Goal: Obtain resource: Download file/media

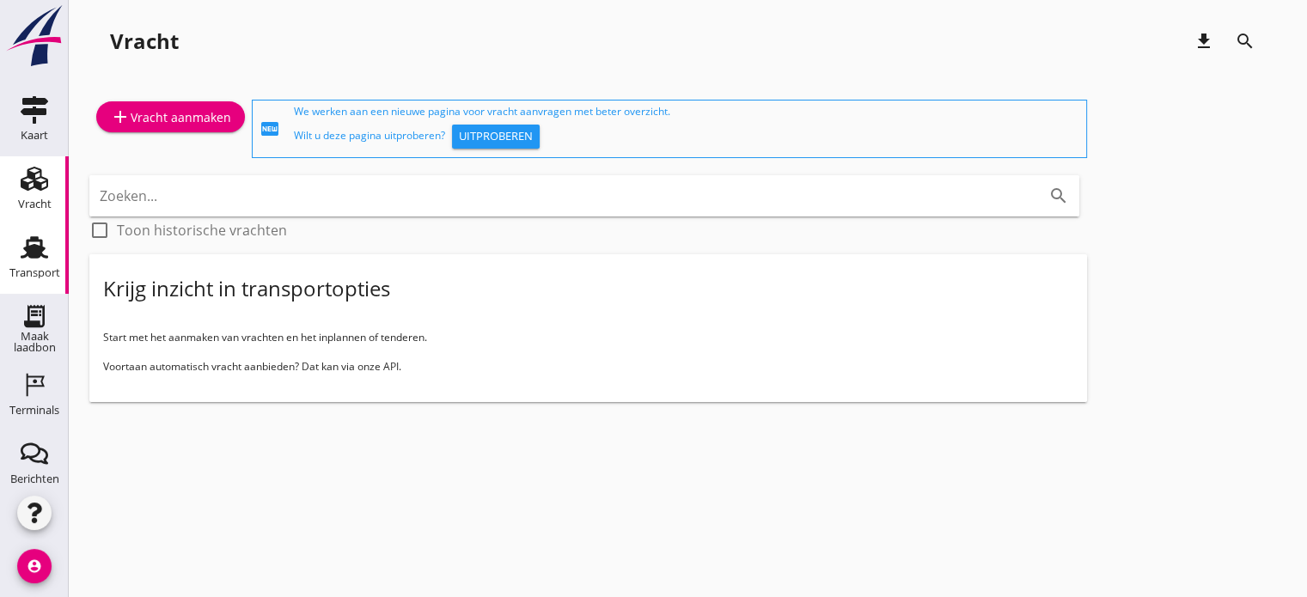
click at [27, 257] on use at bounding box center [34, 247] width 27 height 22
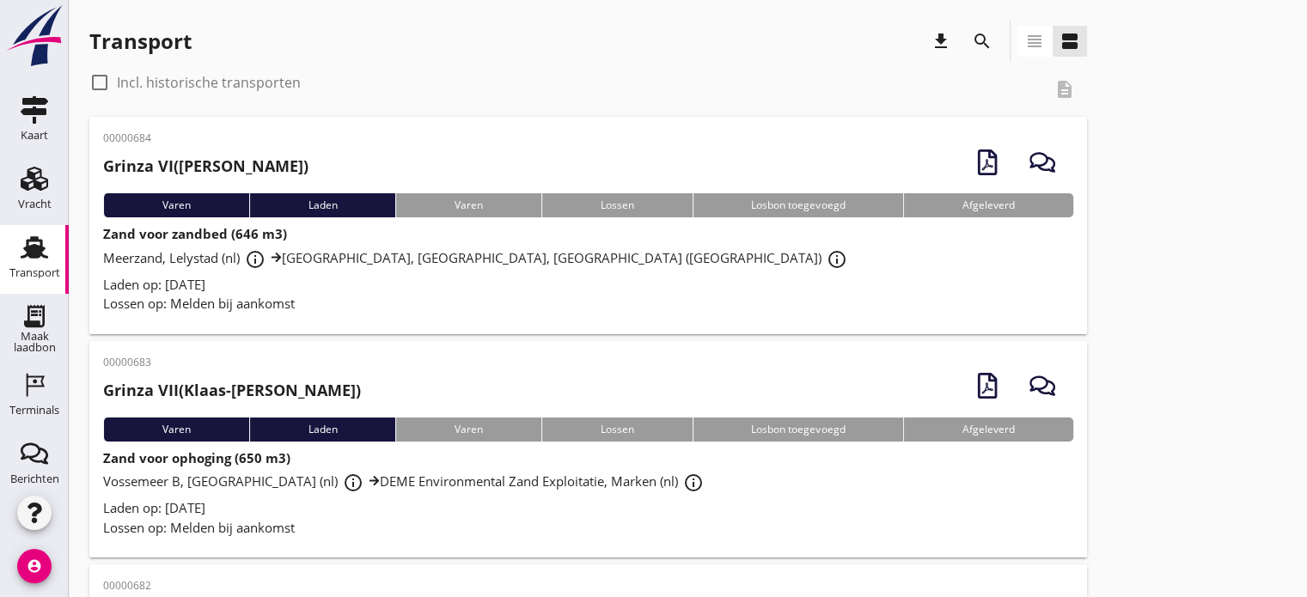
click at [937, 40] on icon "download" at bounding box center [940, 41] width 21 height 21
click at [990, 47] on icon "search" at bounding box center [982, 41] width 21 height 21
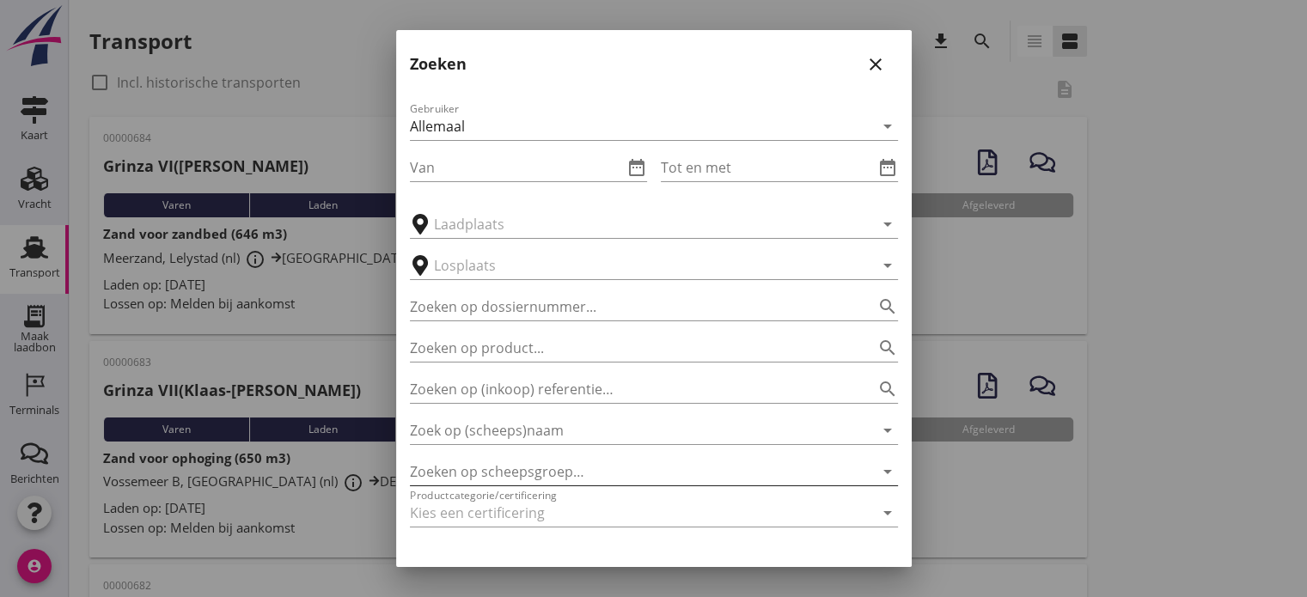
click at [485, 468] on div at bounding box center [630, 471] width 440 height 27
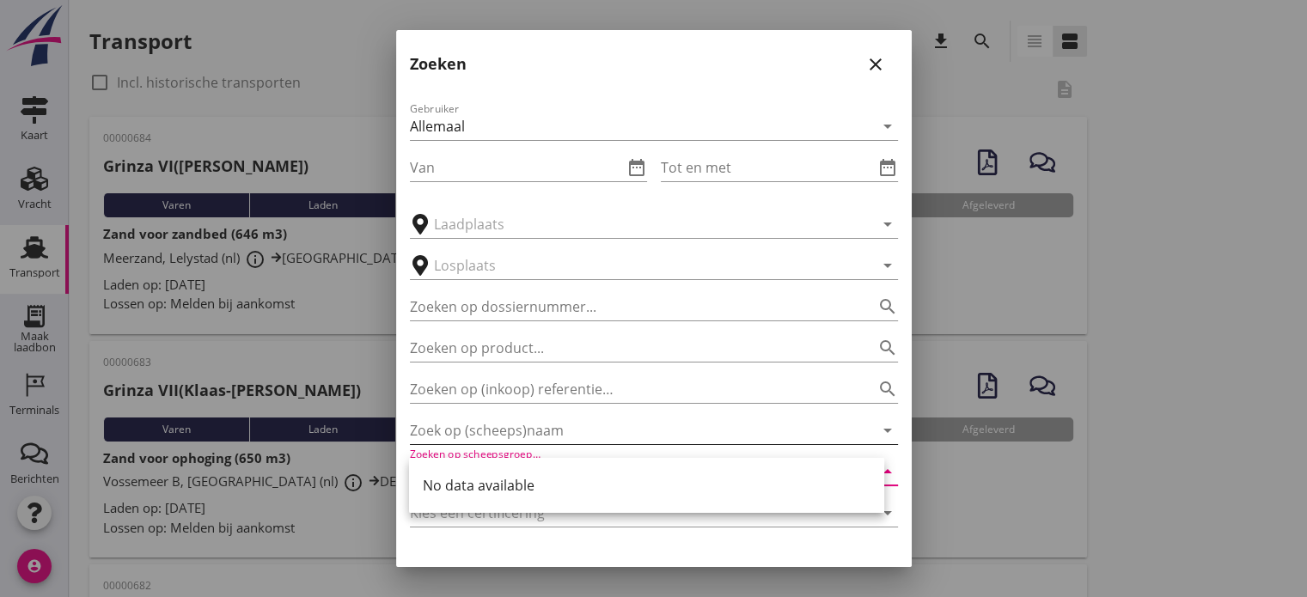
click at [488, 426] on input "Zoek op (scheeps)naam" at bounding box center [630, 430] width 440 height 27
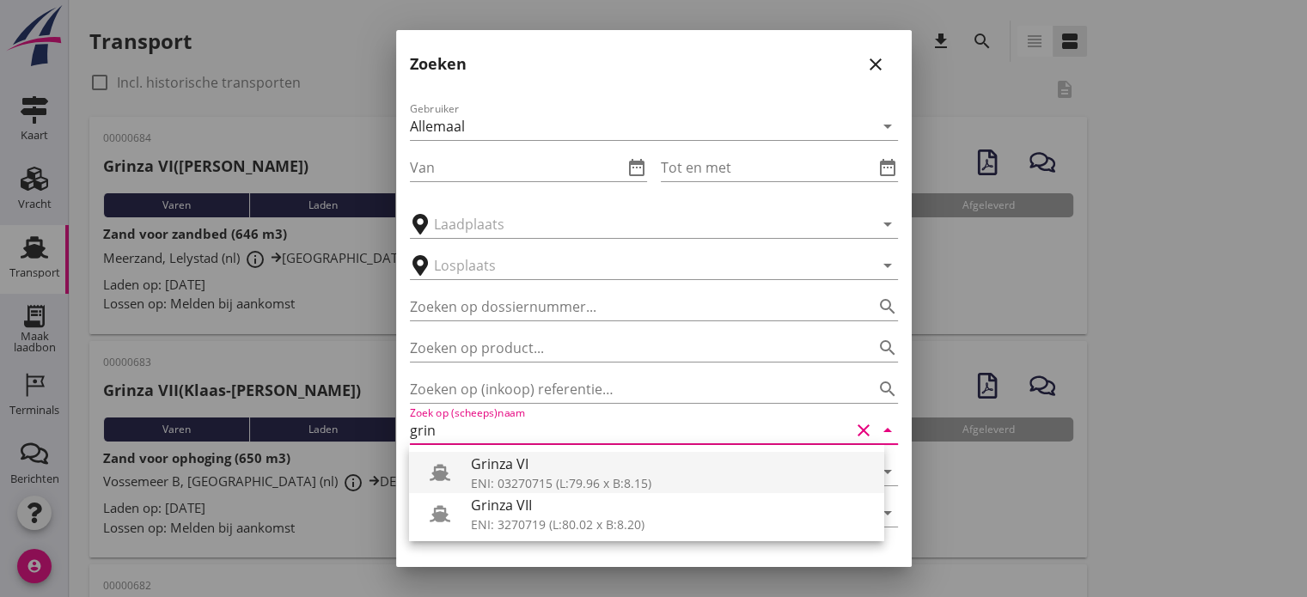
click at [503, 474] on div "ENI: 03270715 (L:79.96 x B:8.15)" at bounding box center [671, 483] width 400 height 18
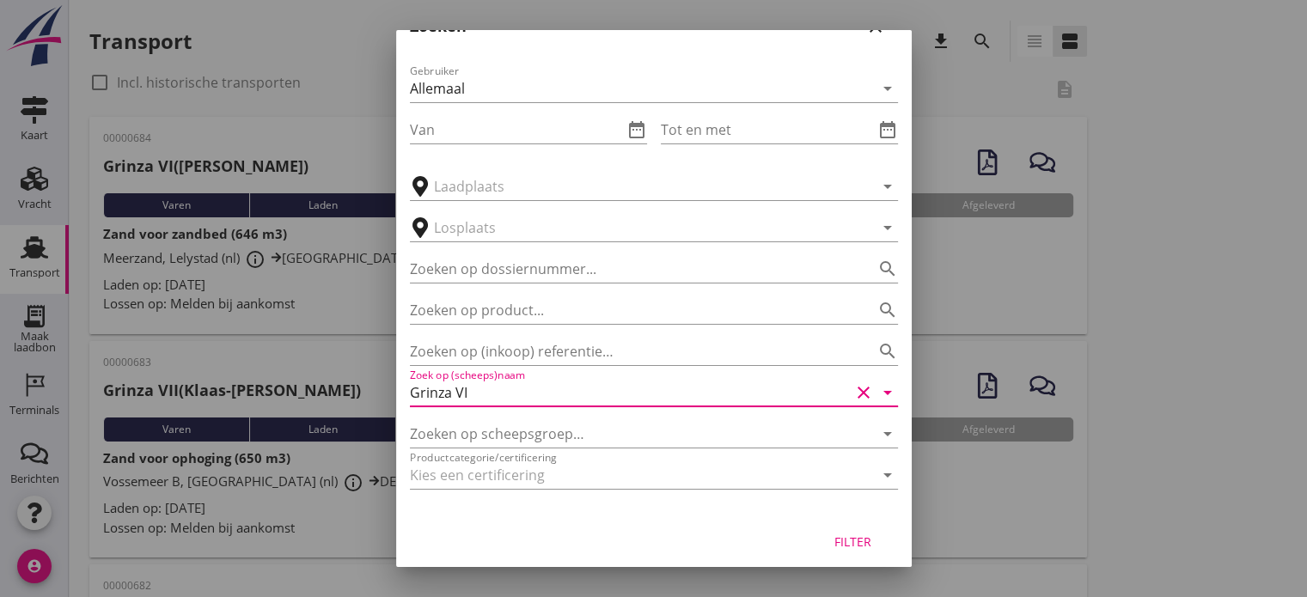
scroll to position [48, 0]
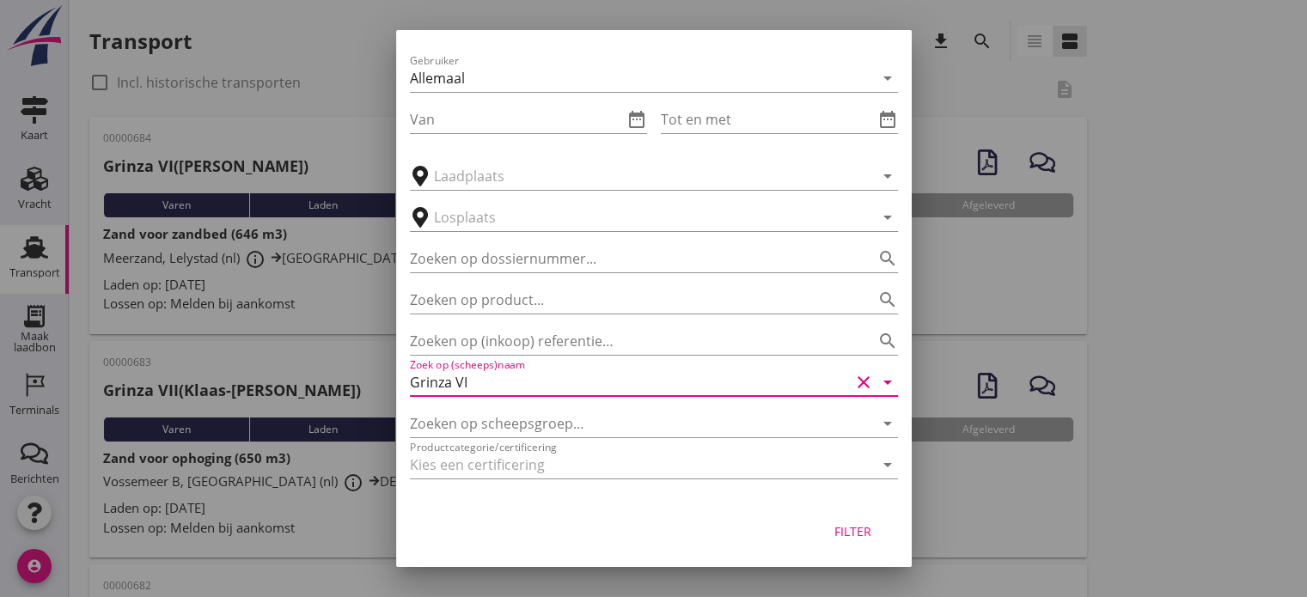
click at [852, 532] on div "Filter" at bounding box center [853, 531] width 48 height 18
type input "Grinza VI"
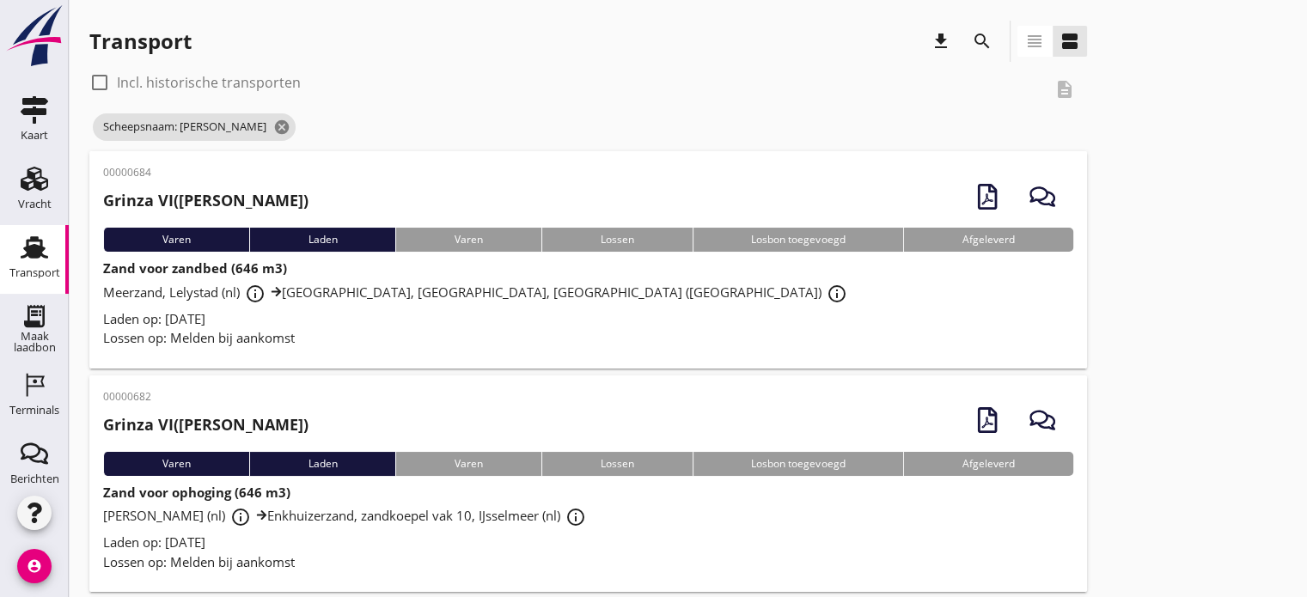
click at [991, 48] on icon "search" at bounding box center [982, 41] width 21 height 21
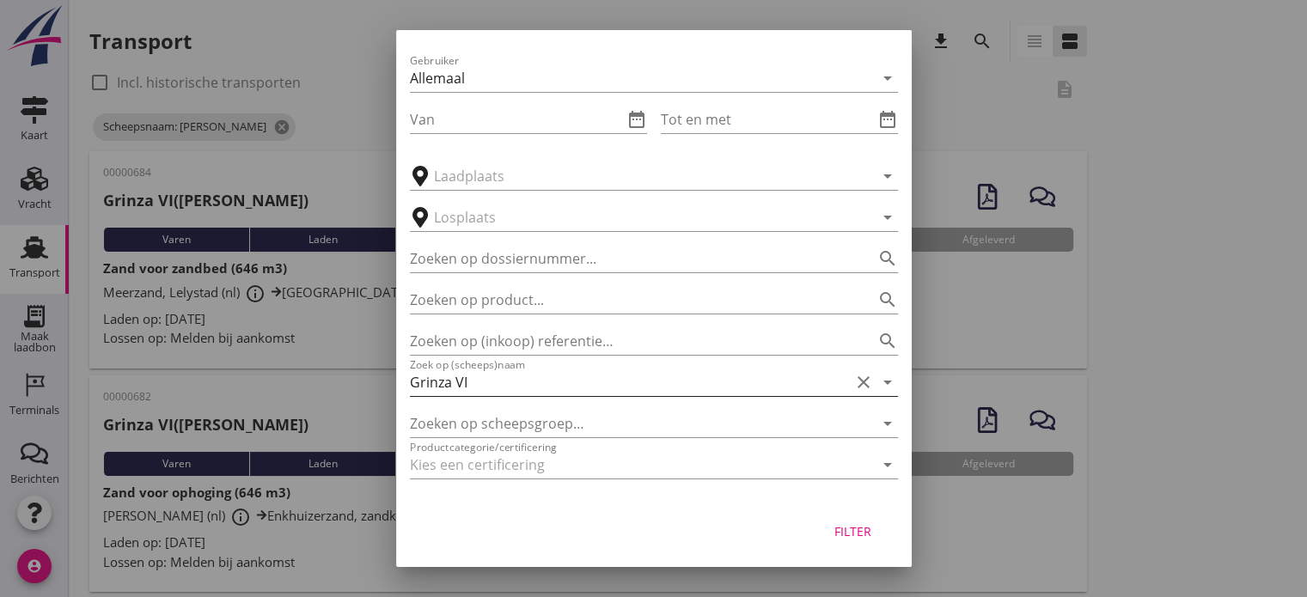
click at [853, 384] on icon "clear" at bounding box center [863, 382] width 21 height 21
click at [877, 384] on icon "arrow_drop_down" at bounding box center [887, 382] width 21 height 21
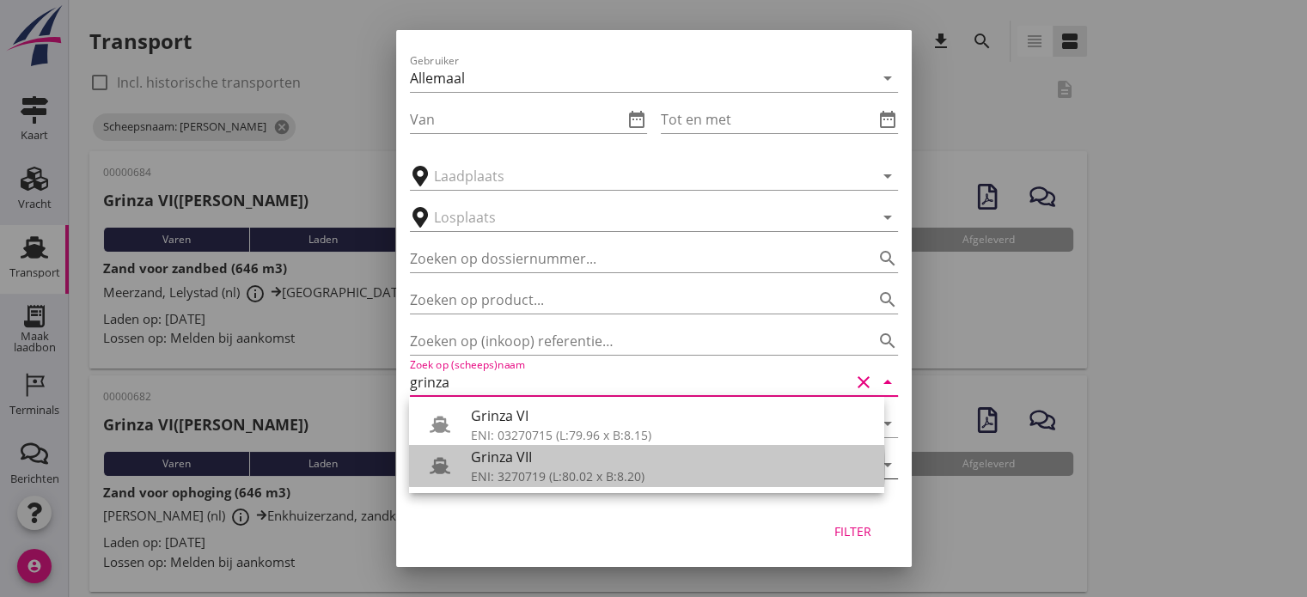
click at [527, 473] on div "ENI: 3270719 (L:80.02 x B:8.20)" at bounding box center [671, 476] width 400 height 18
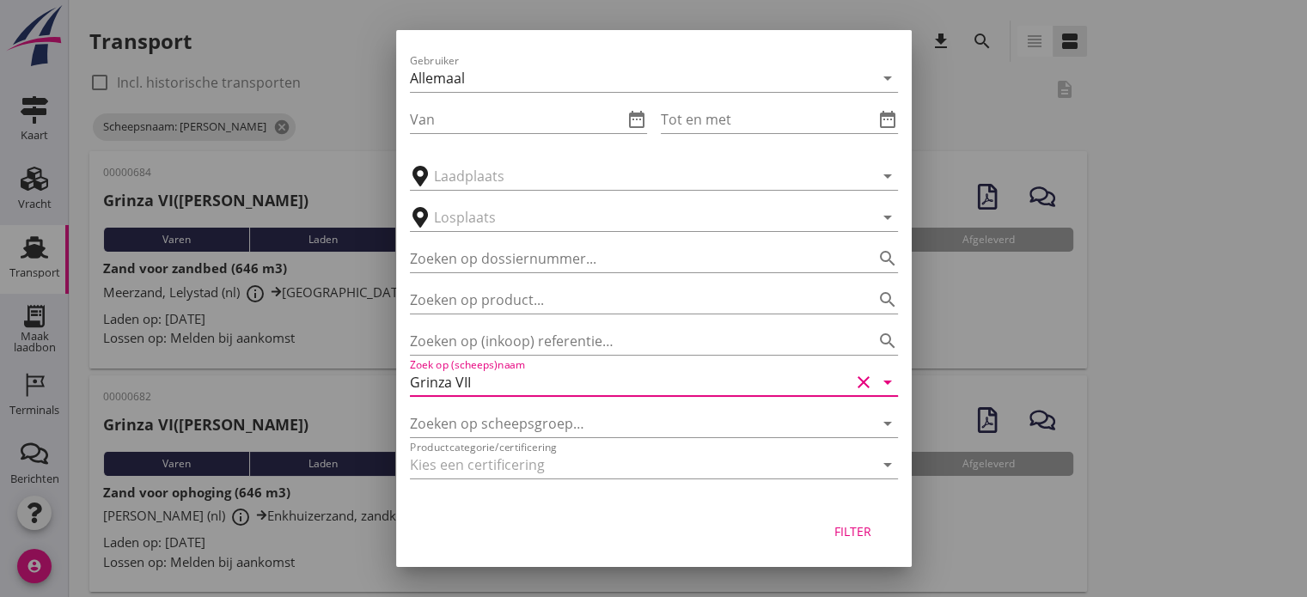
click at [844, 528] on div "Filter" at bounding box center [853, 531] width 48 height 18
type input "Grinza VII"
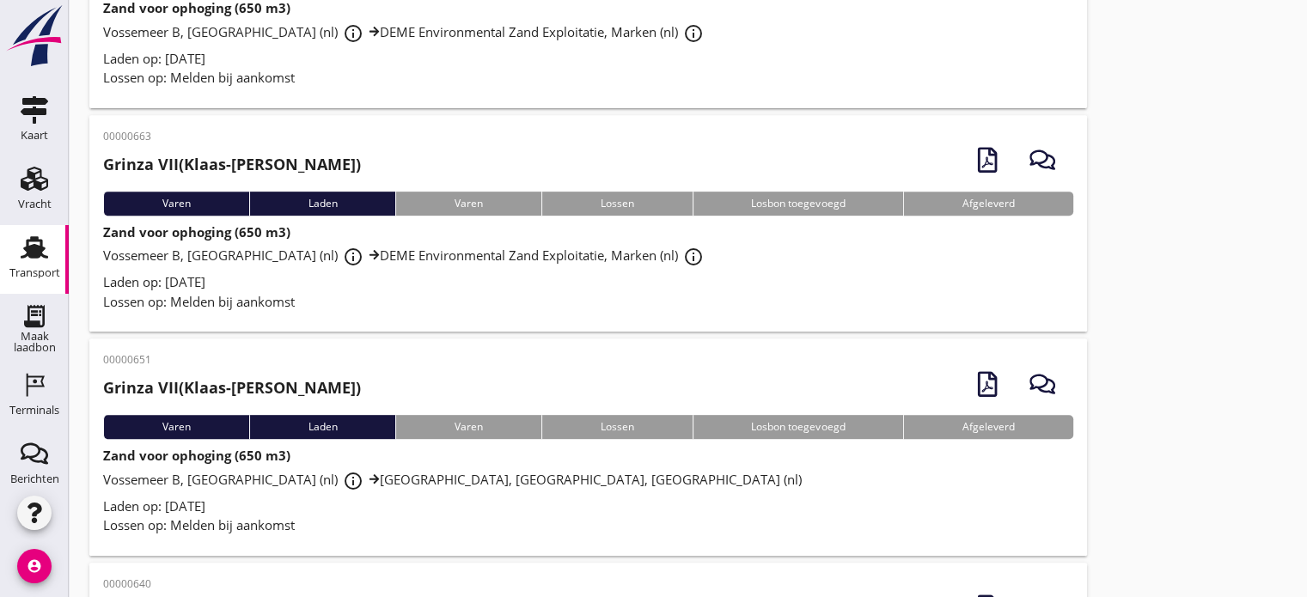
scroll to position [773, 0]
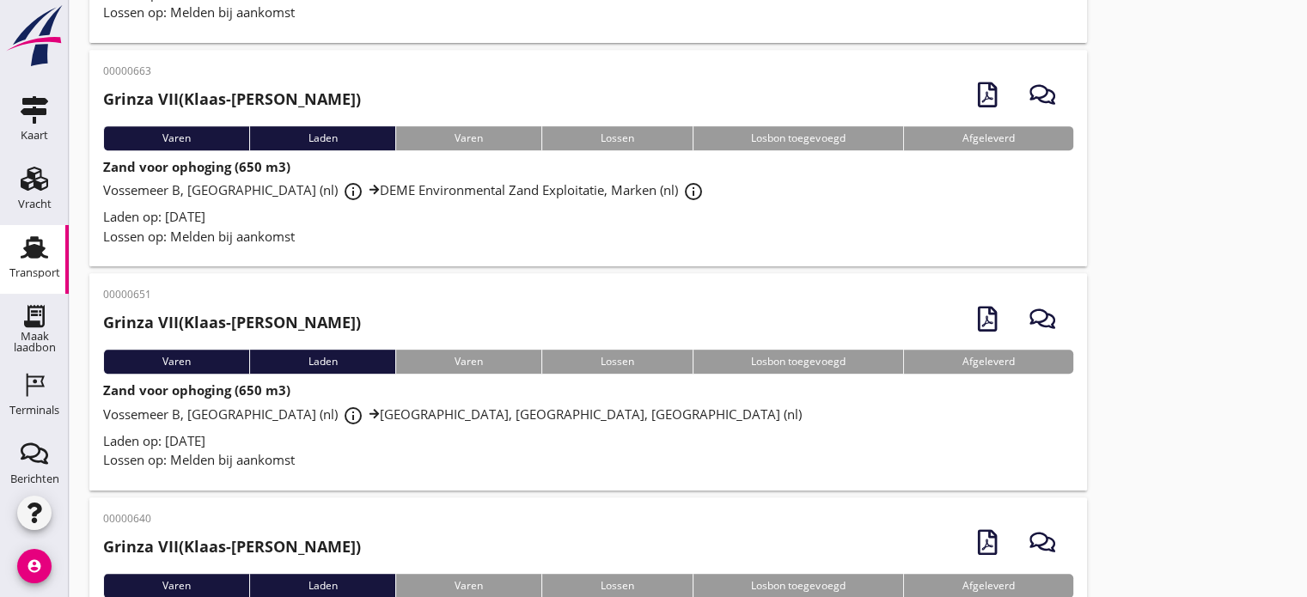
click at [306, 468] on div "Lossen op: Melden bij aankomst" at bounding box center [588, 460] width 970 height 20
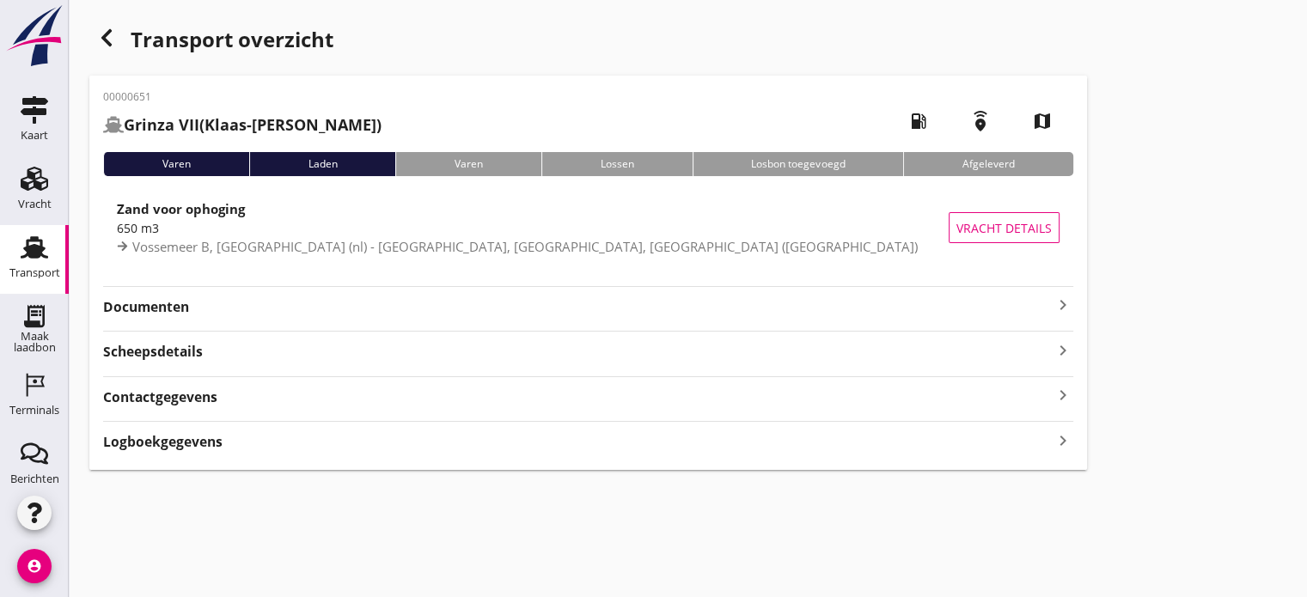
click at [1067, 305] on icon "keyboard_arrow_right" at bounding box center [1063, 305] width 21 height 21
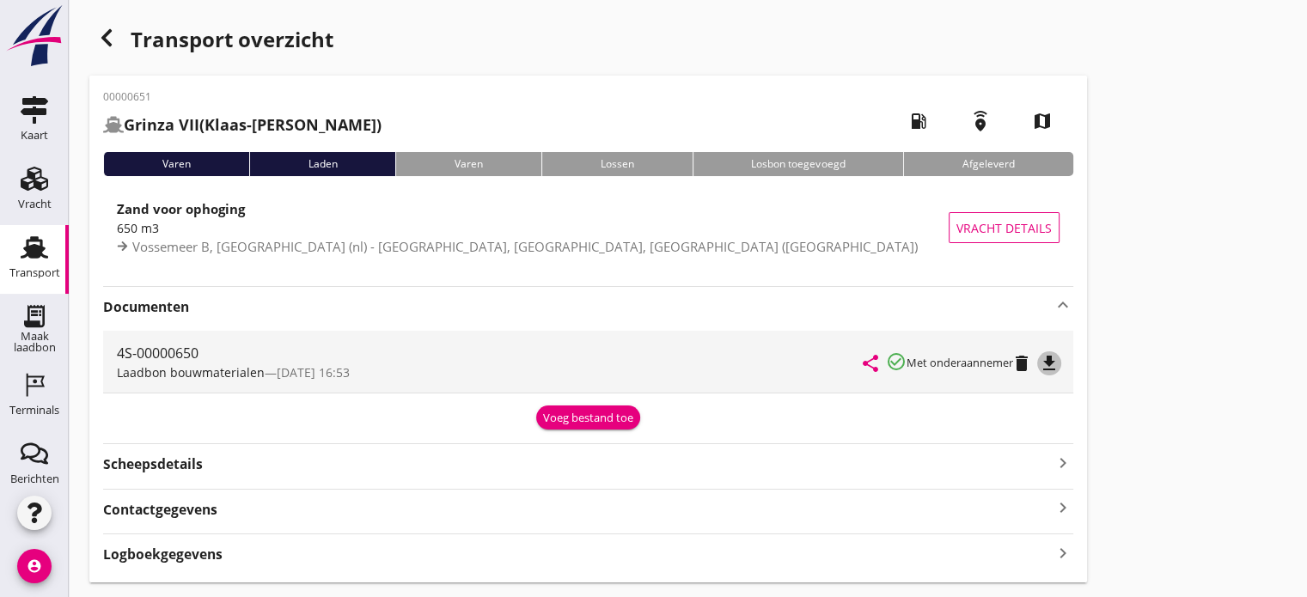
click at [1053, 357] on icon "file_download" at bounding box center [1049, 363] width 21 height 21
click at [109, 44] on use "button" at bounding box center [106, 37] width 10 height 17
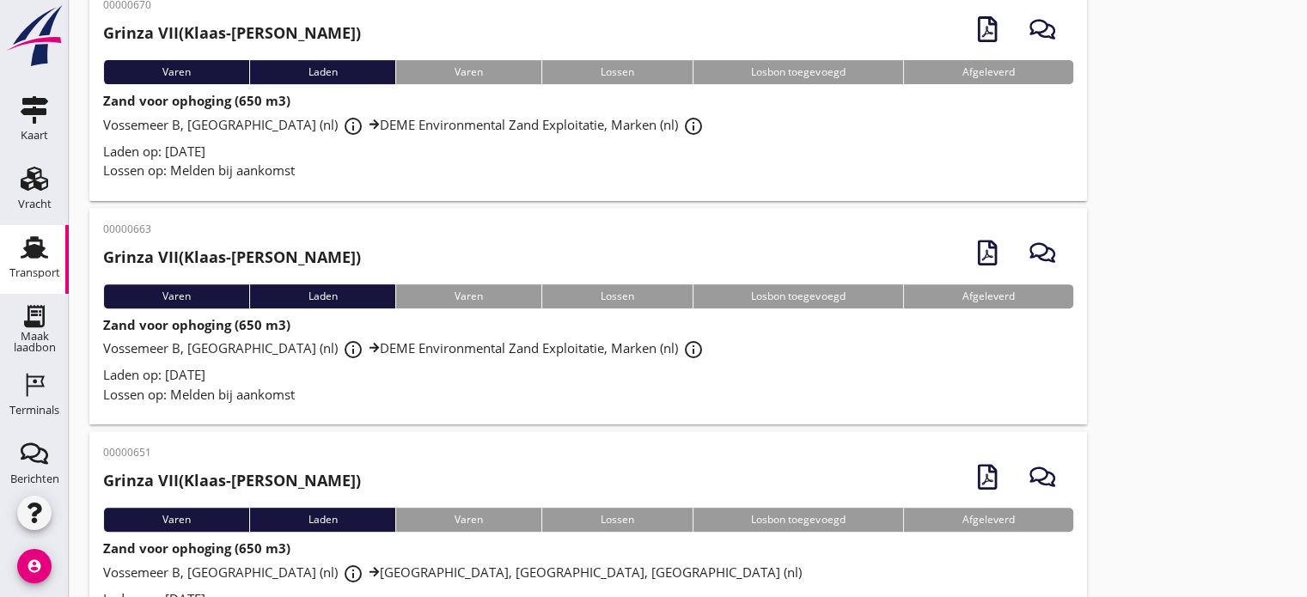
scroll to position [646, 0]
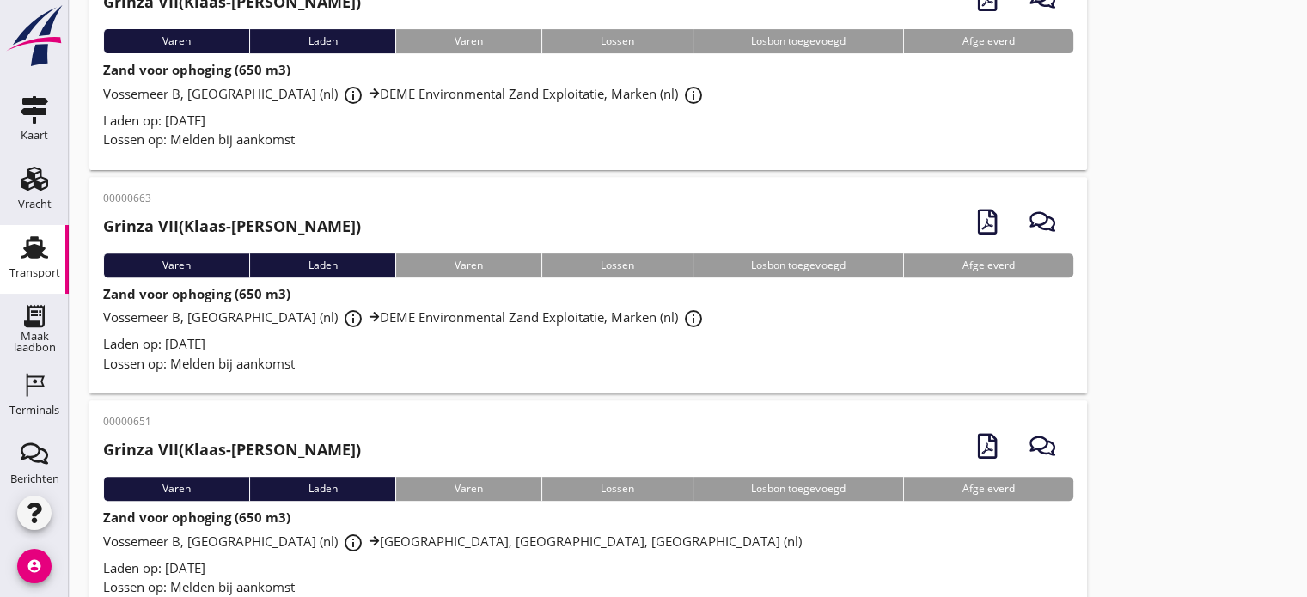
click at [350, 315] on span "Vossemeer B, [GEOGRAPHIC_DATA] (nl) info_outline DEME Environmental Zand Exploi…" at bounding box center [406, 316] width 606 height 17
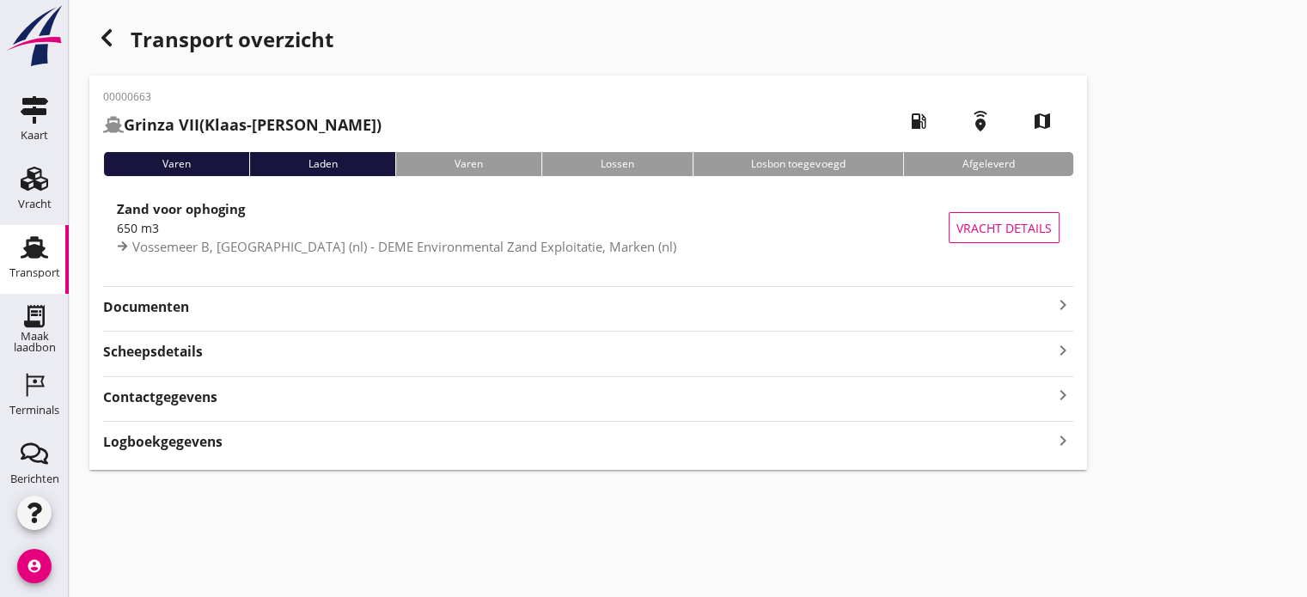
click at [1062, 312] on icon "keyboard_arrow_right" at bounding box center [1063, 305] width 21 height 21
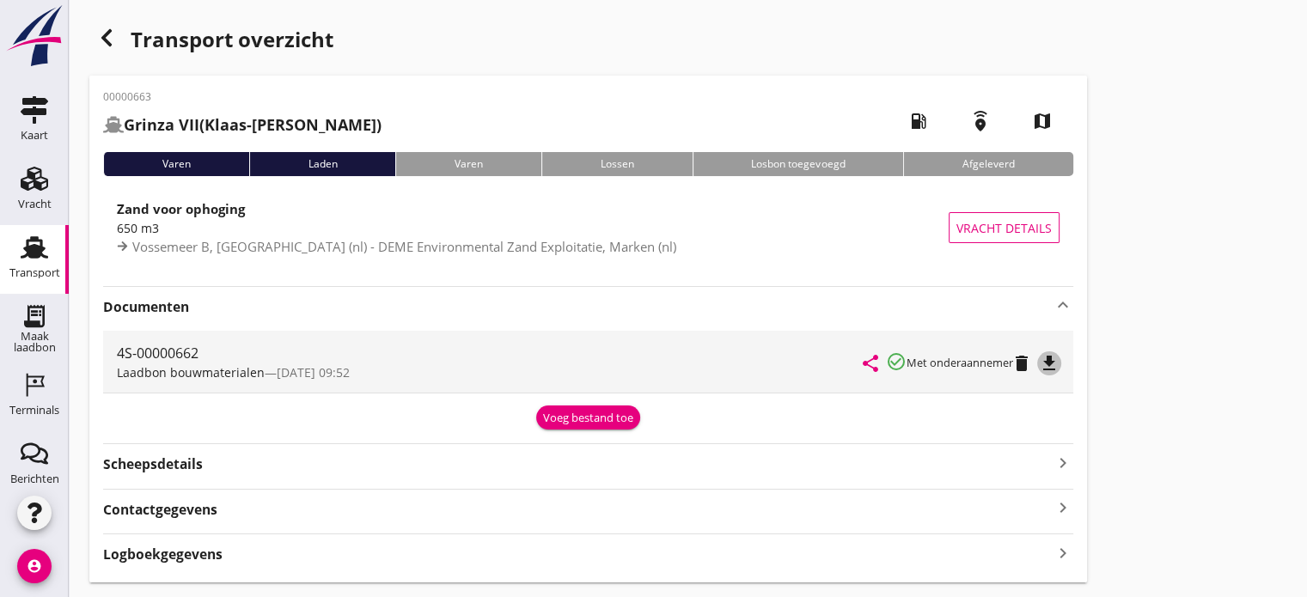
click at [1058, 357] on icon "file_download" at bounding box center [1049, 363] width 21 height 21
drag, startPoint x: 98, startPoint y: 34, endPoint x: 9, endPoint y: 50, distance: 90.7
click at [98, 34] on icon "button" at bounding box center [106, 37] width 21 height 21
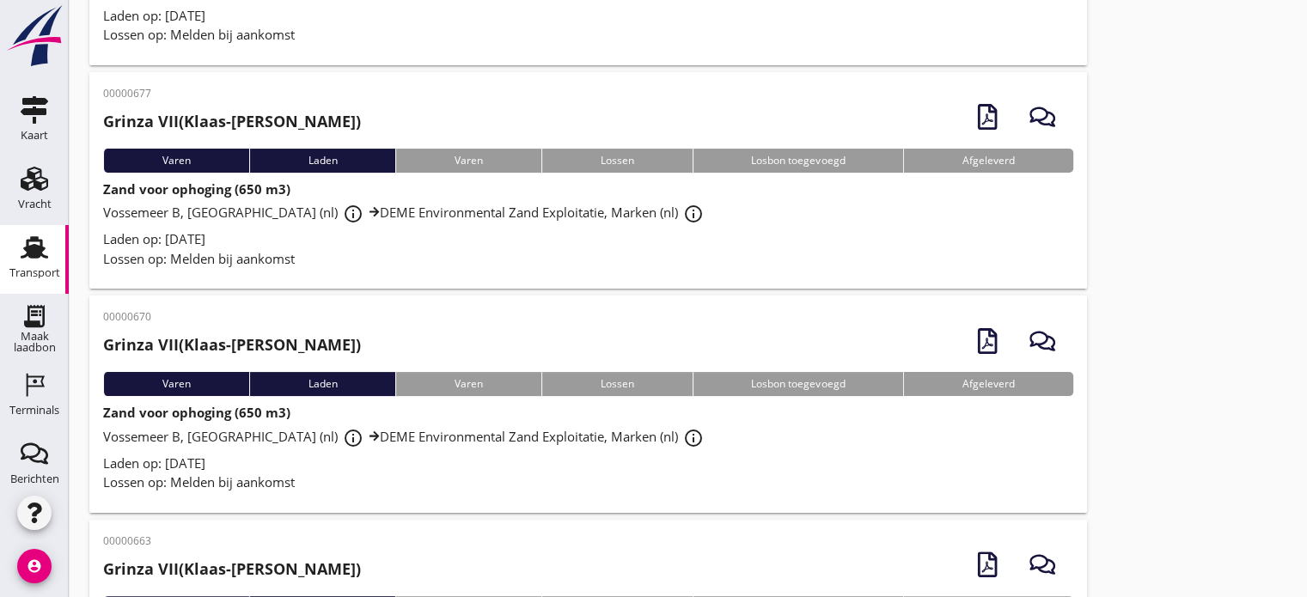
scroll to position [302, 0]
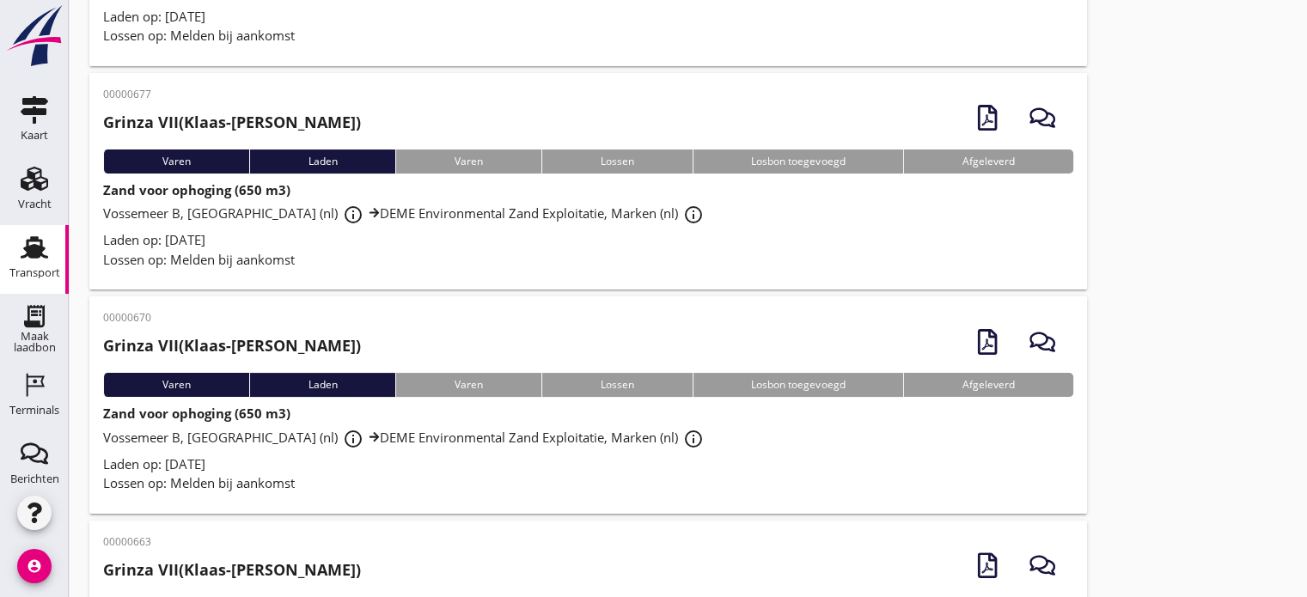
click at [866, 480] on div "Lossen op: Melden bij aankomst" at bounding box center [588, 483] width 970 height 20
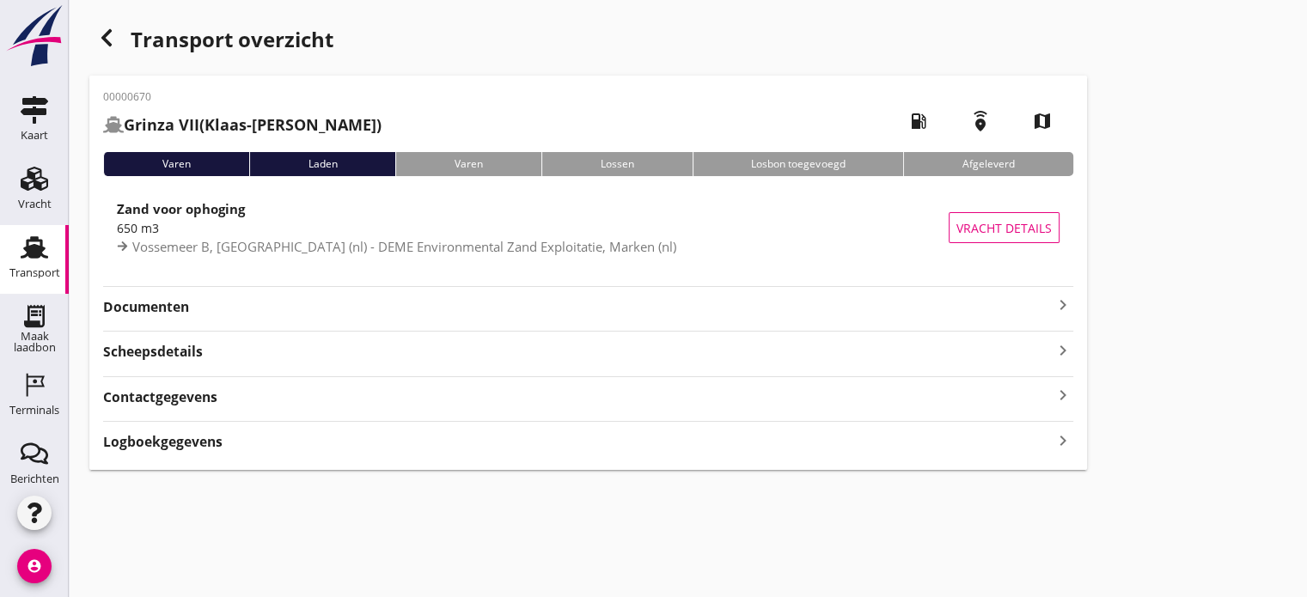
click at [1065, 305] on icon "keyboard_arrow_right" at bounding box center [1063, 305] width 21 height 21
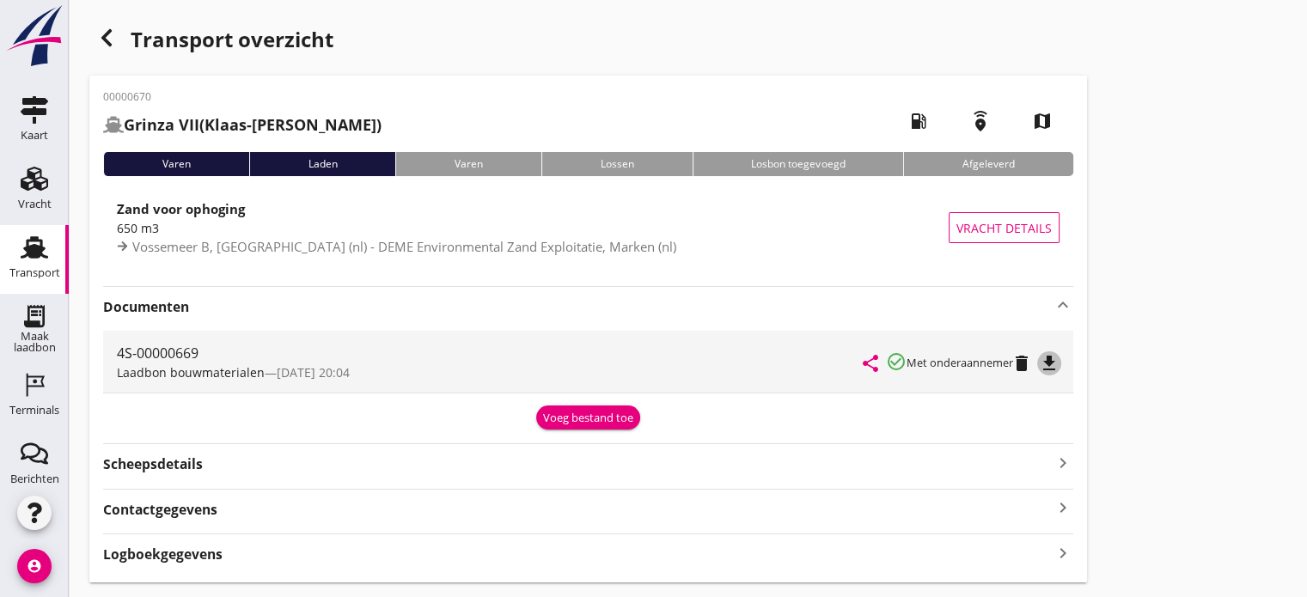
click at [1055, 366] on icon "file_download" at bounding box center [1049, 363] width 21 height 21
click at [107, 40] on use "button" at bounding box center [106, 37] width 10 height 17
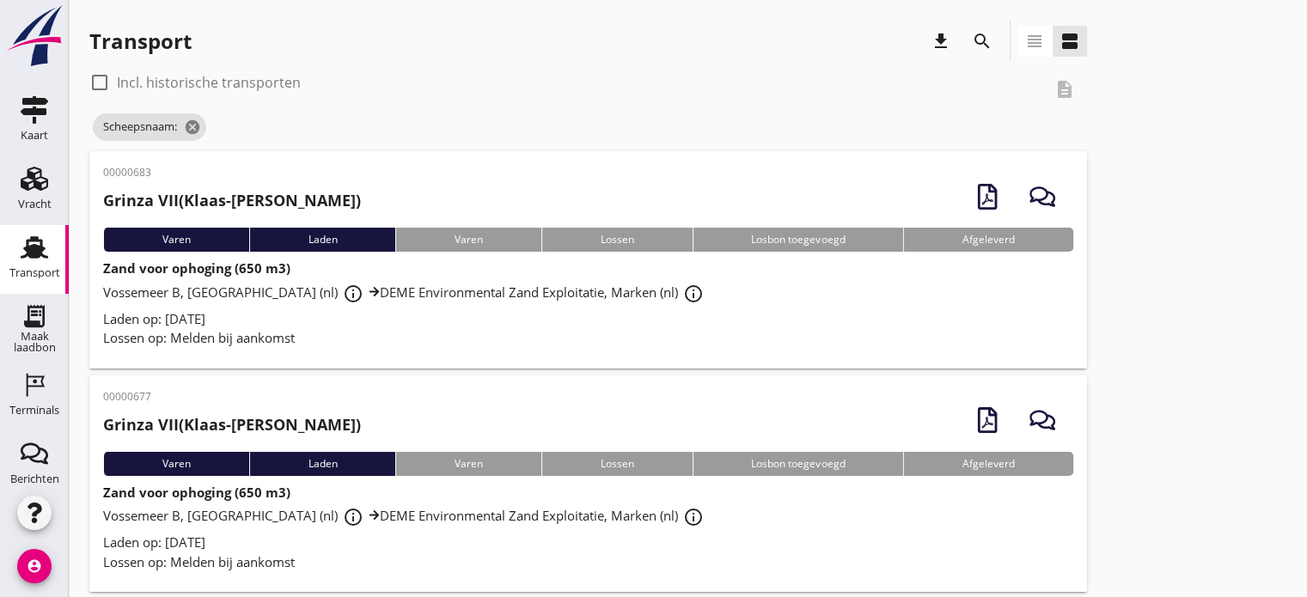
click at [972, 309] on div "Laden op: [DATE]" at bounding box center [588, 319] width 970 height 20
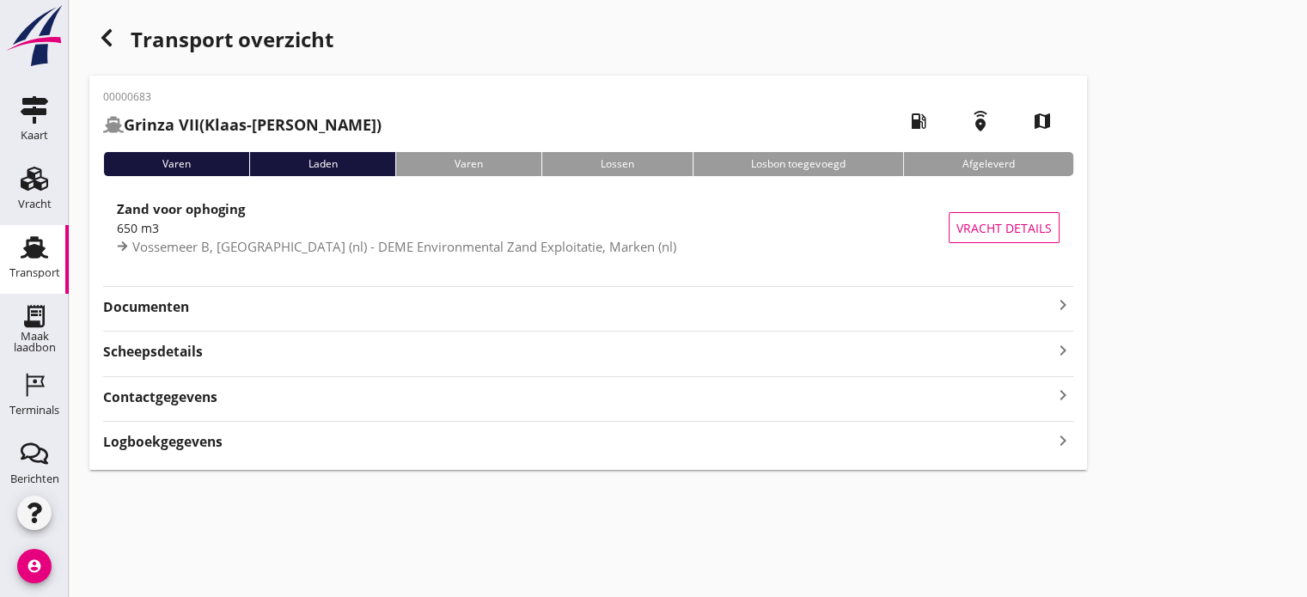
click at [1064, 297] on icon "keyboard_arrow_right" at bounding box center [1063, 305] width 21 height 21
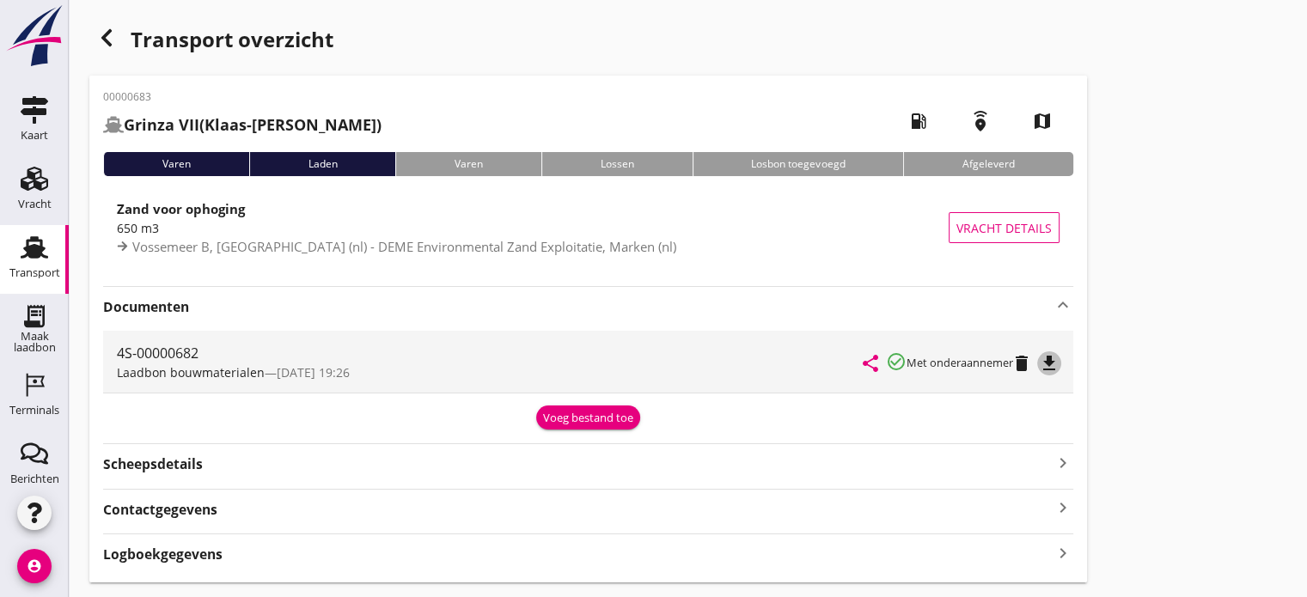
click at [1054, 363] on icon "file_download" at bounding box center [1049, 363] width 21 height 21
click at [110, 35] on icon "button" at bounding box center [106, 37] width 21 height 21
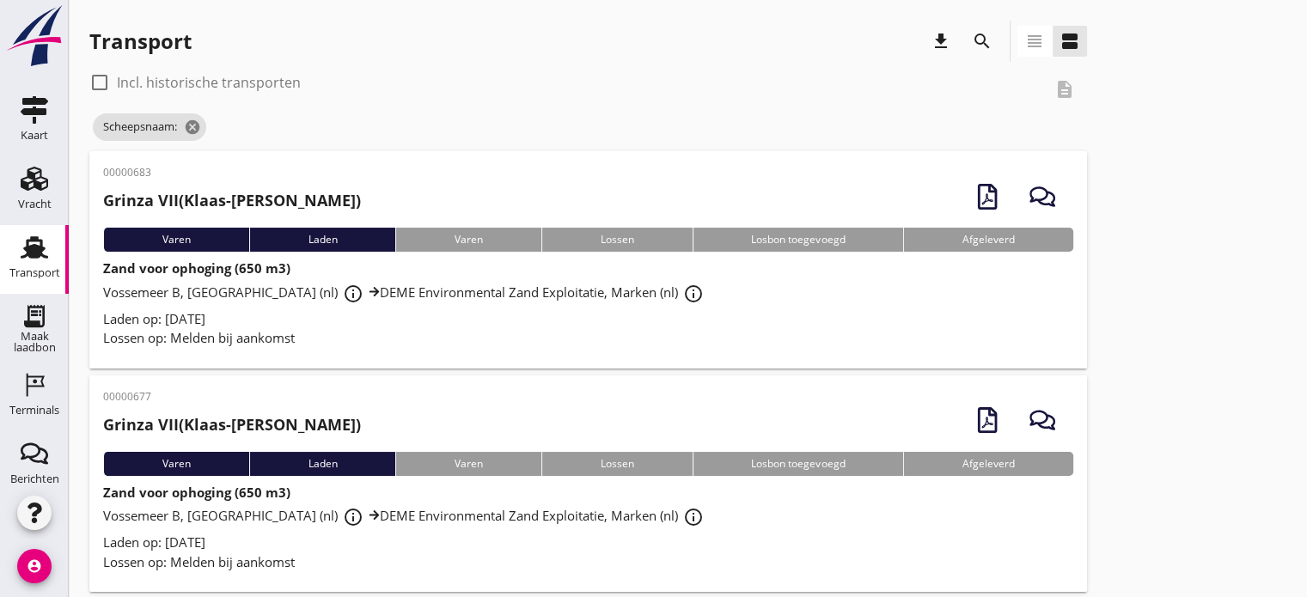
click at [985, 46] on icon "search" at bounding box center [982, 41] width 21 height 21
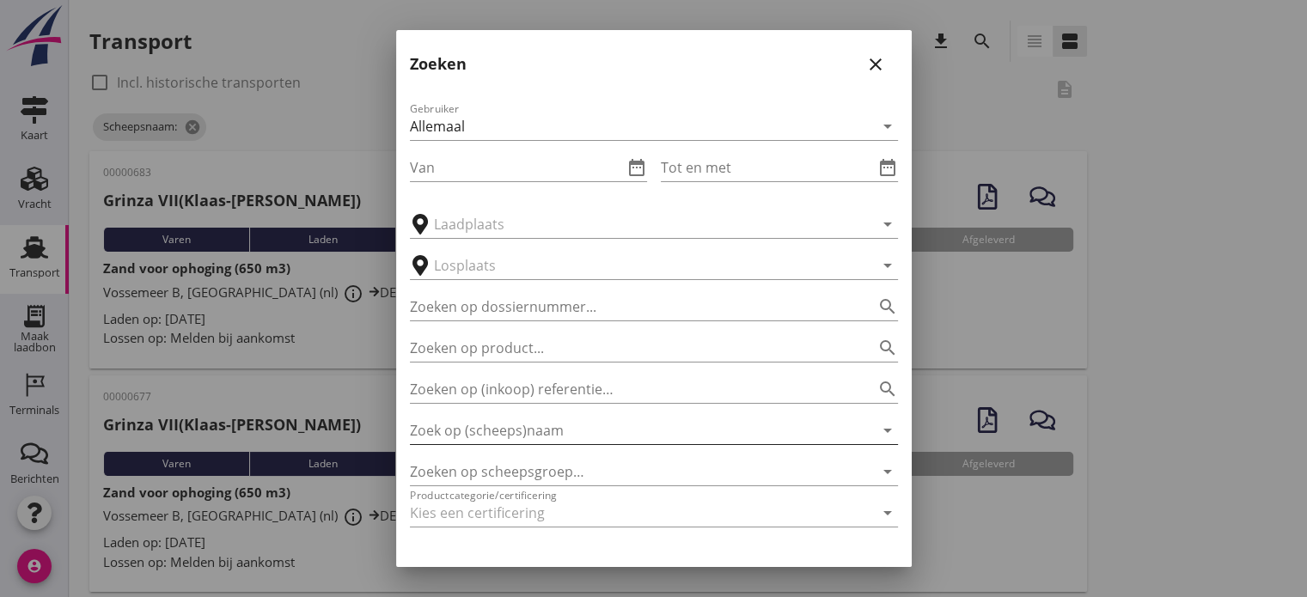
click at [882, 428] on icon "arrow_drop_down" at bounding box center [887, 430] width 21 height 21
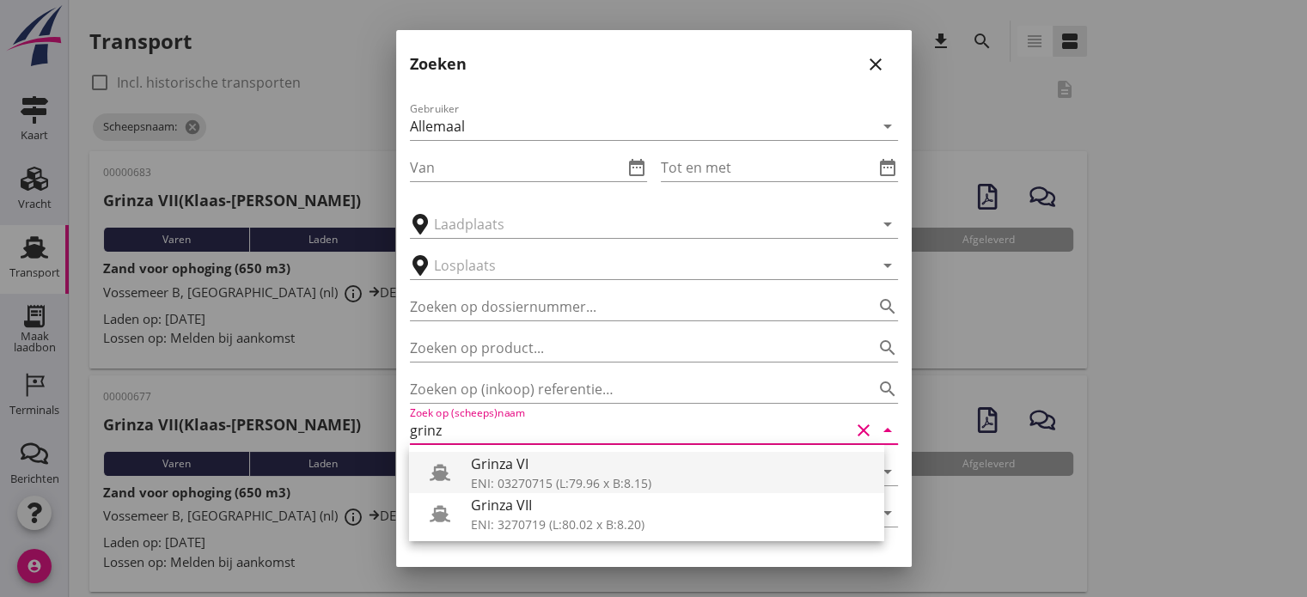
click at [519, 477] on div "ENI: 03270715 (L:79.96 x B:8.15)" at bounding box center [671, 483] width 400 height 18
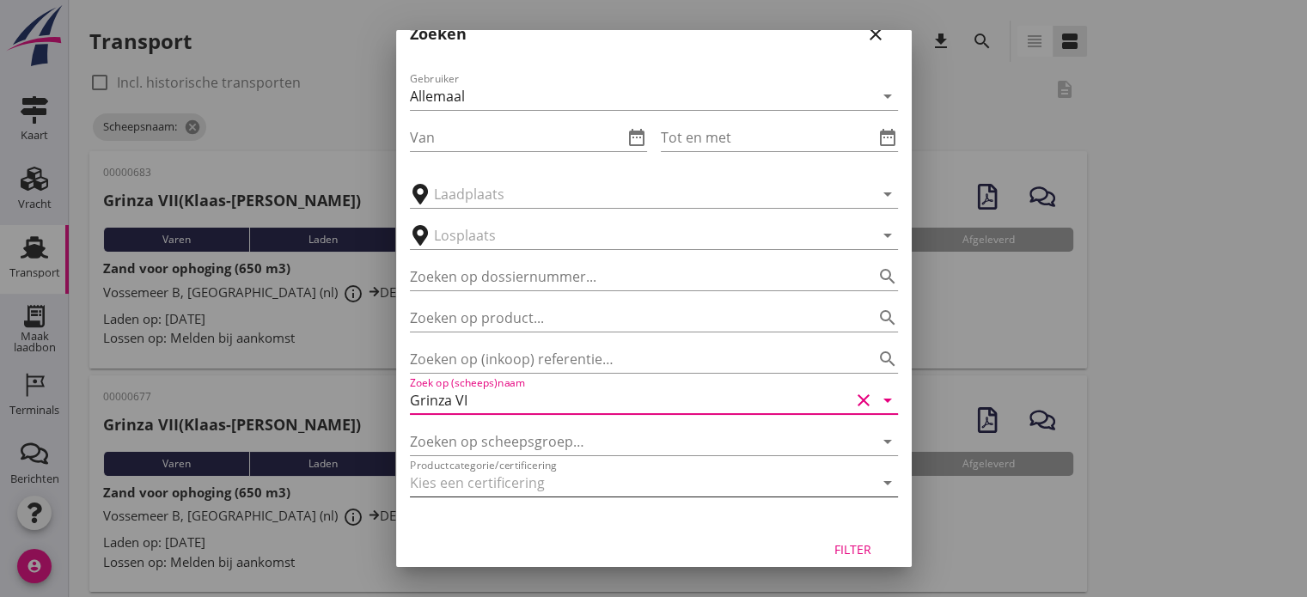
scroll to position [48, 0]
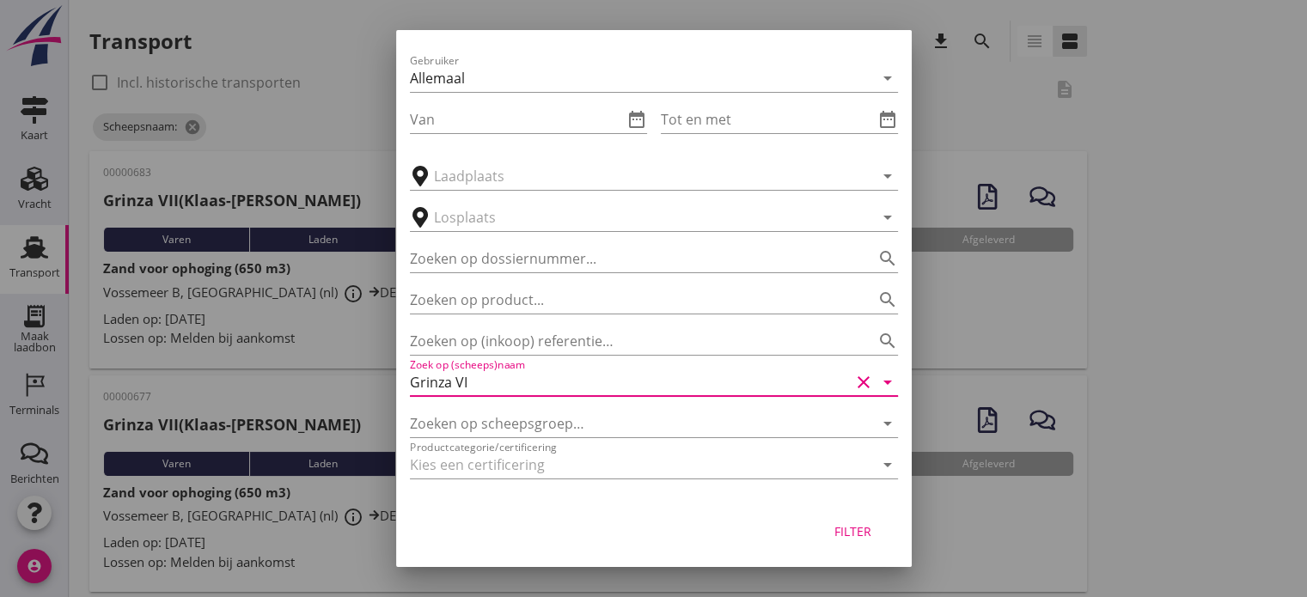
click at [840, 522] on div "Filter" at bounding box center [853, 531] width 48 height 18
type input "Grinza VI"
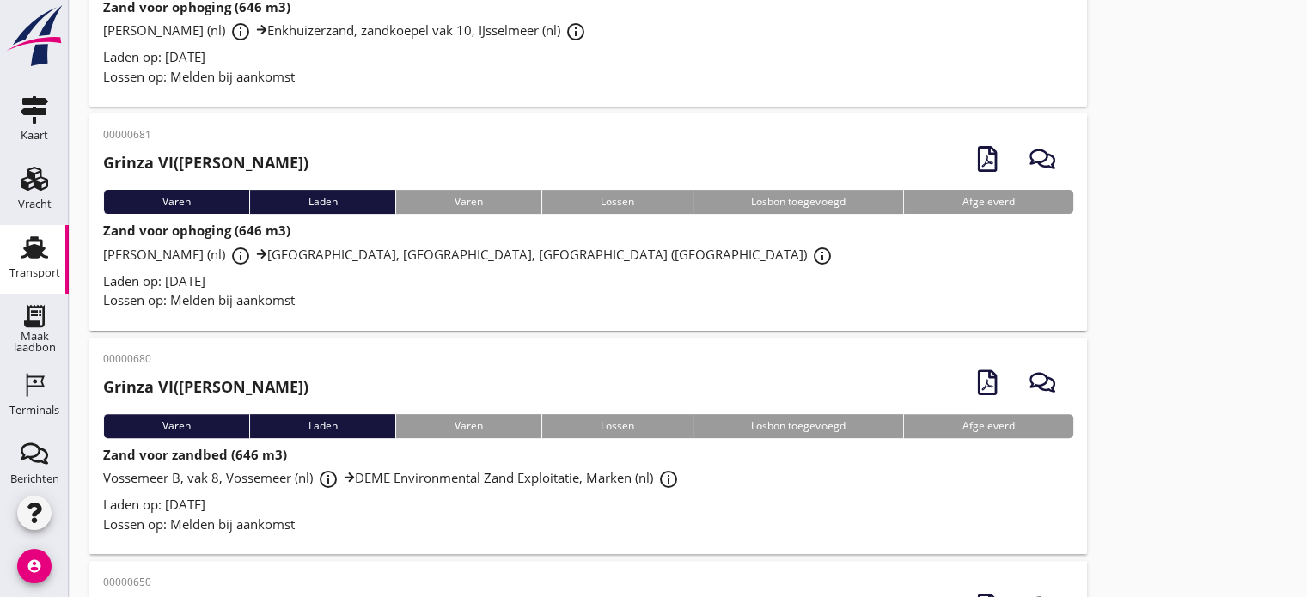
scroll to position [516, 0]
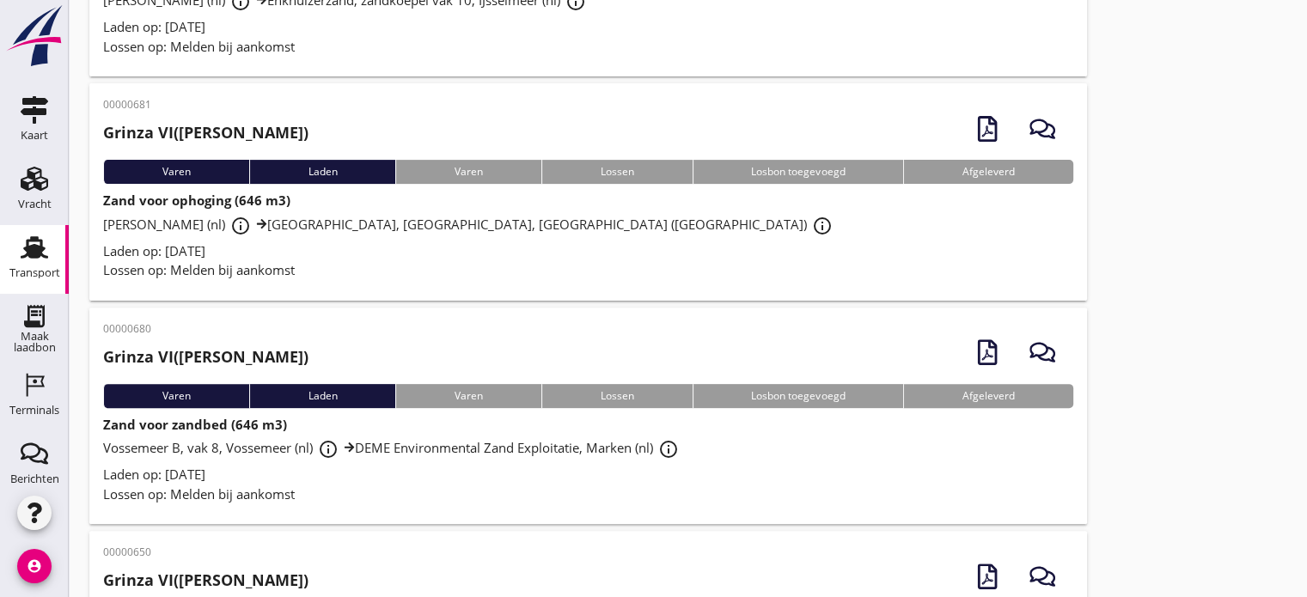
click at [670, 462] on div "Vossemeer B, vak 8, Vossemeer (nl) info_outline DEME Environmental Zand Exploit…" at bounding box center [588, 449] width 970 height 31
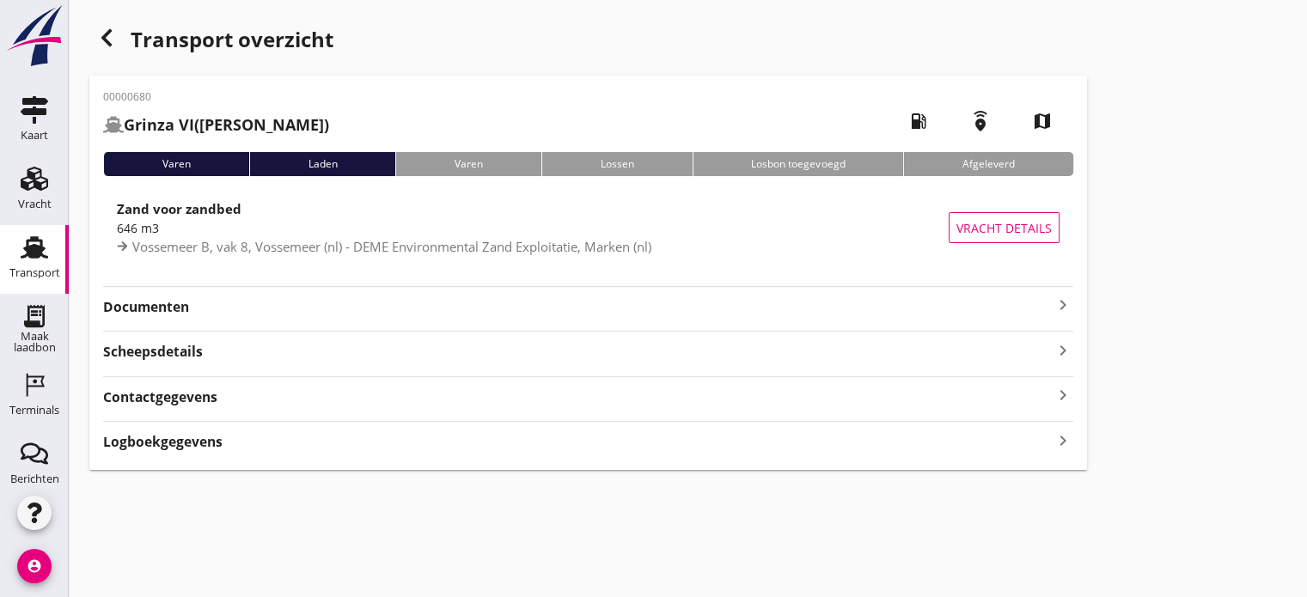
click at [1060, 302] on icon "keyboard_arrow_right" at bounding box center [1063, 305] width 21 height 21
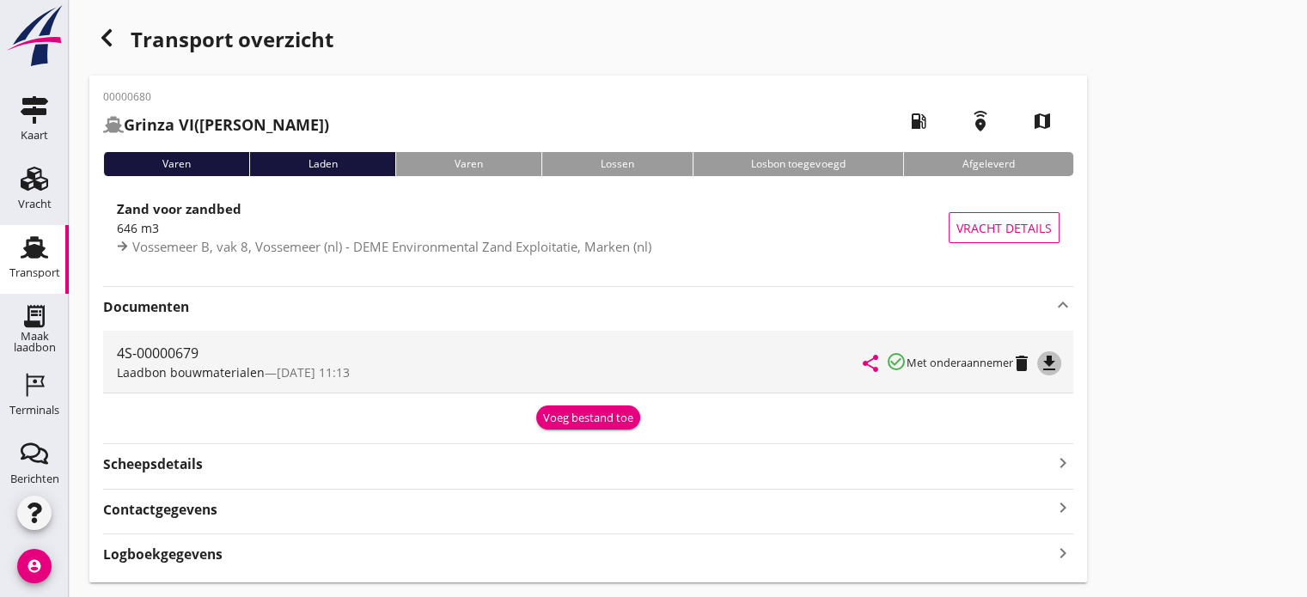
click at [1052, 366] on icon "file_download" at bounding box center [1049, 363] width 21 height 21
click at [109, 31] on use "button" at bounding box center [106, 37] width 10 height 17
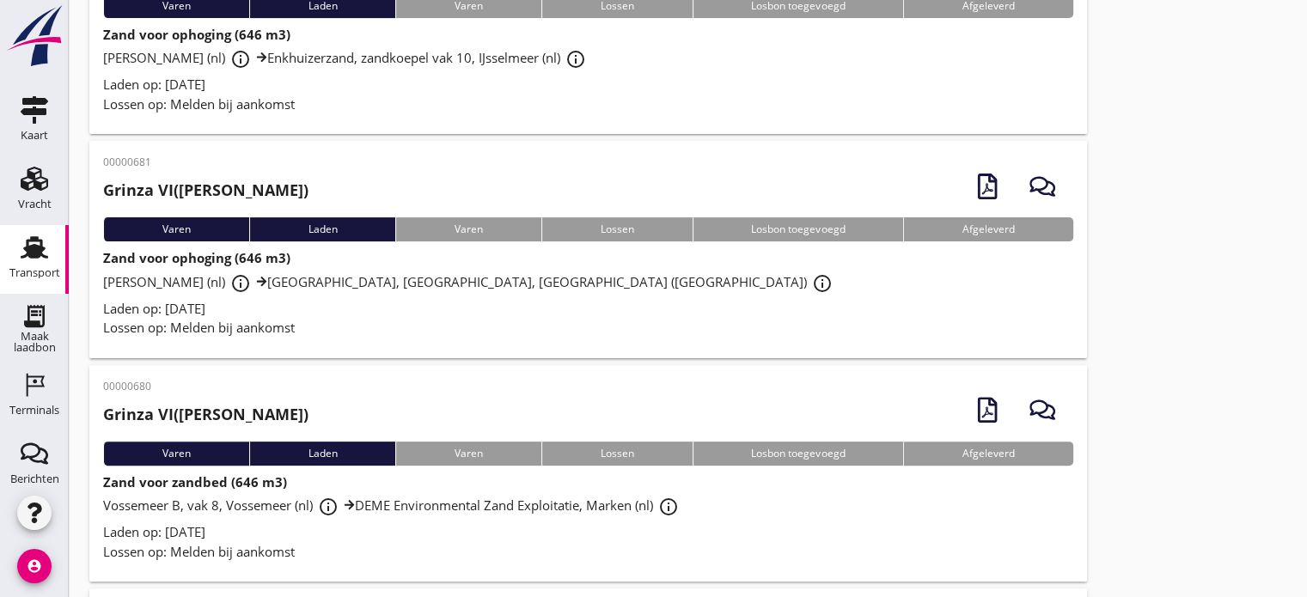
scroll to position [406, 0]
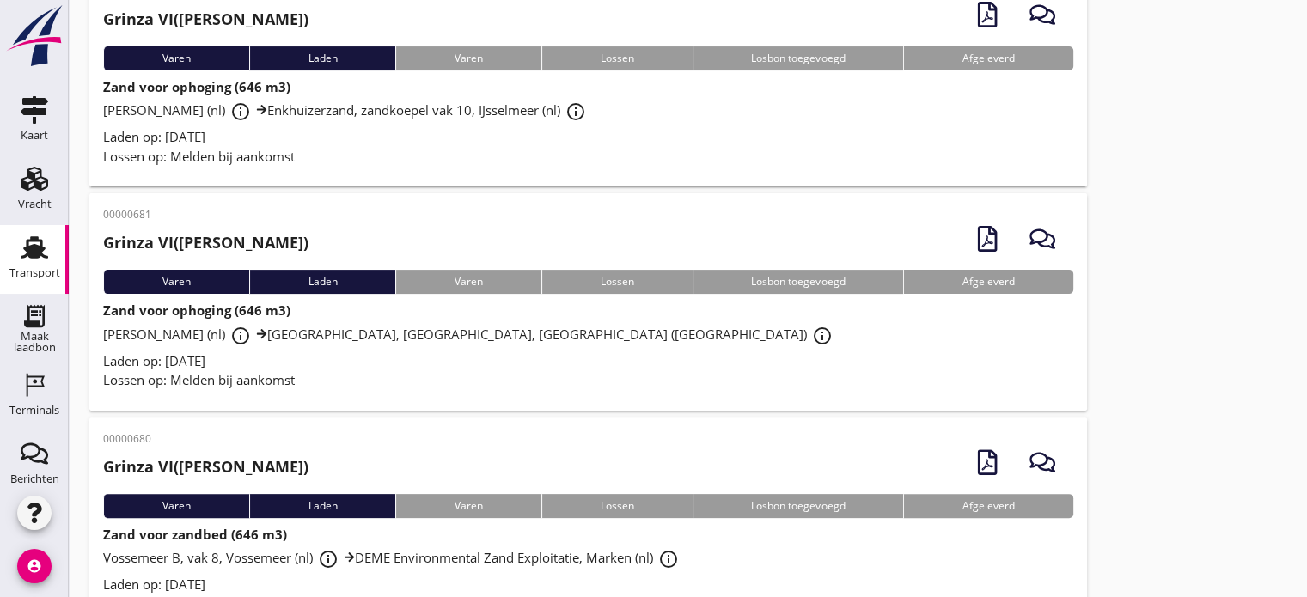
click at [328, 358] on div "Laden op: [DATE]" at bounding box center [588, 361] width 970 height 20
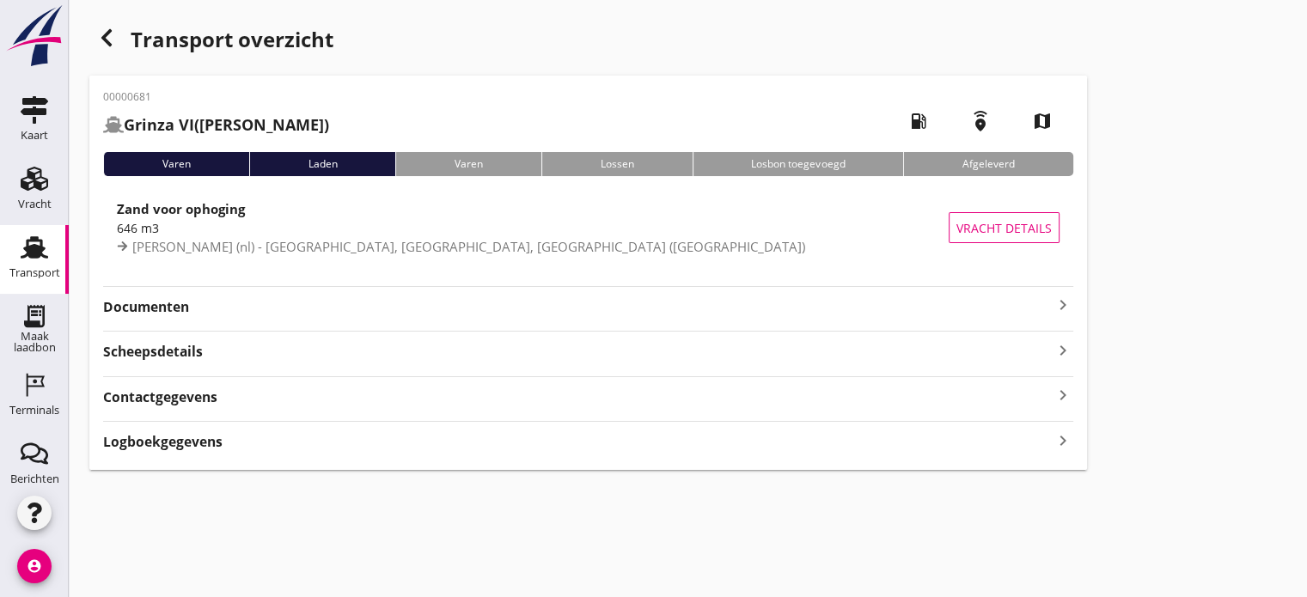
click at [1054, 305] on icon "keyboard_arrow_right" at bounding box center [1063, 305] width 21 height 21
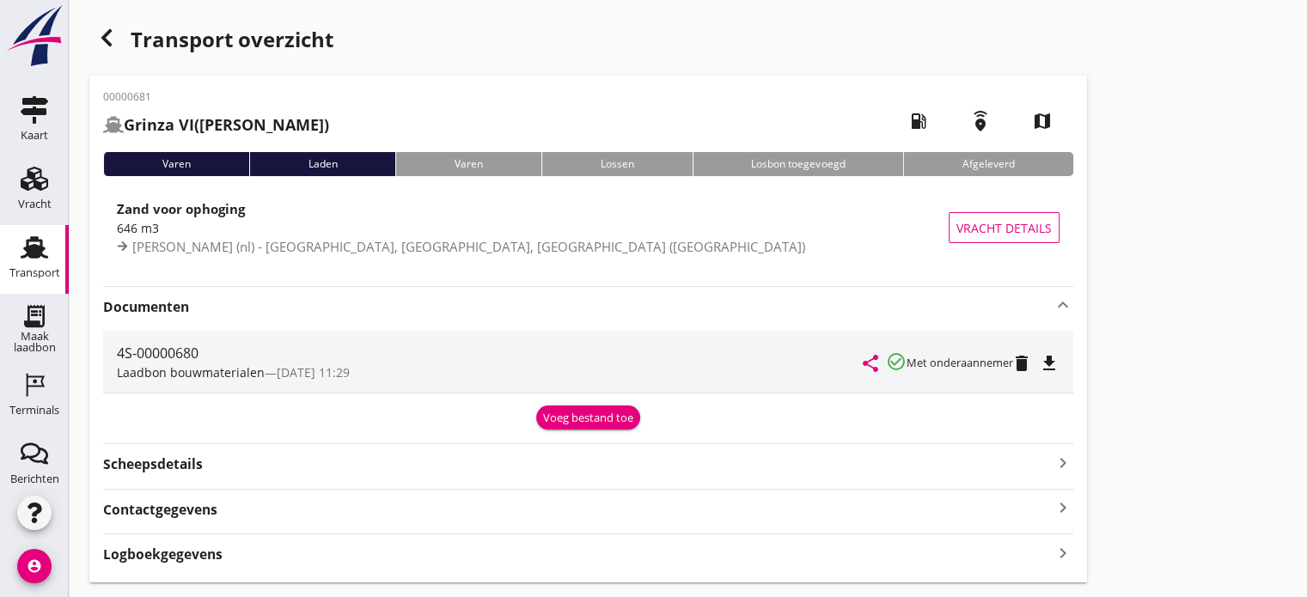
click at [1049, 363] on icon "file_download" at bounding box center [1049, 363] width 21 height 21
click at [100, 34] on icon "button" at bounding box center [106, 37] width 21 height 21
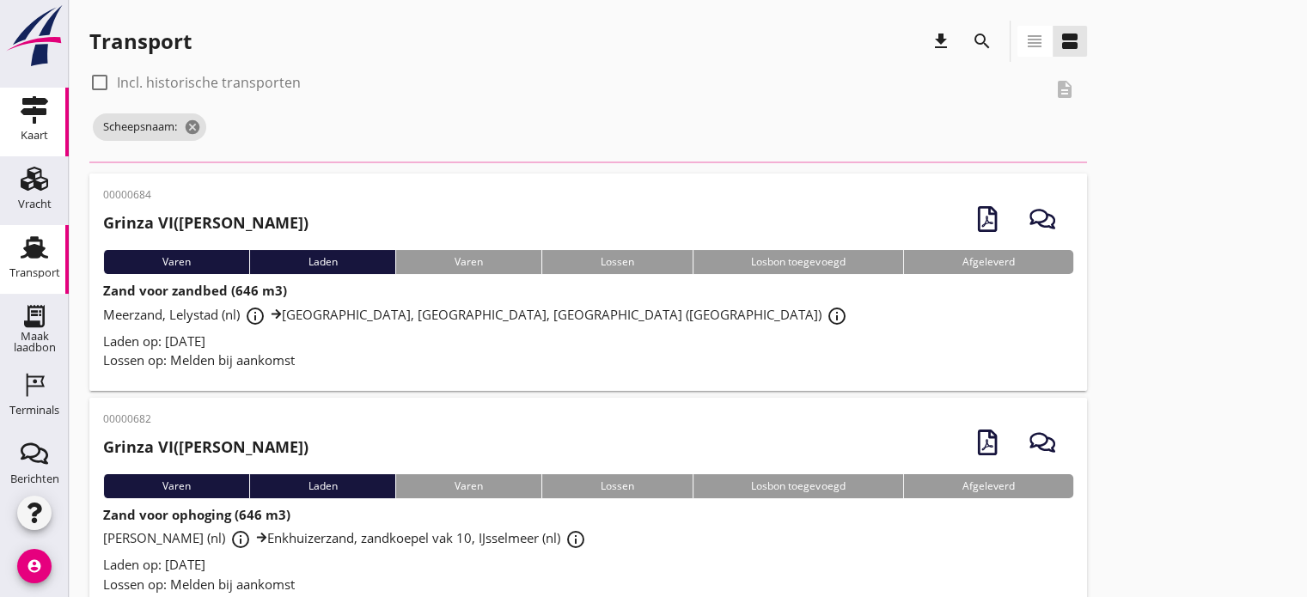
scroll to position [406, 0]
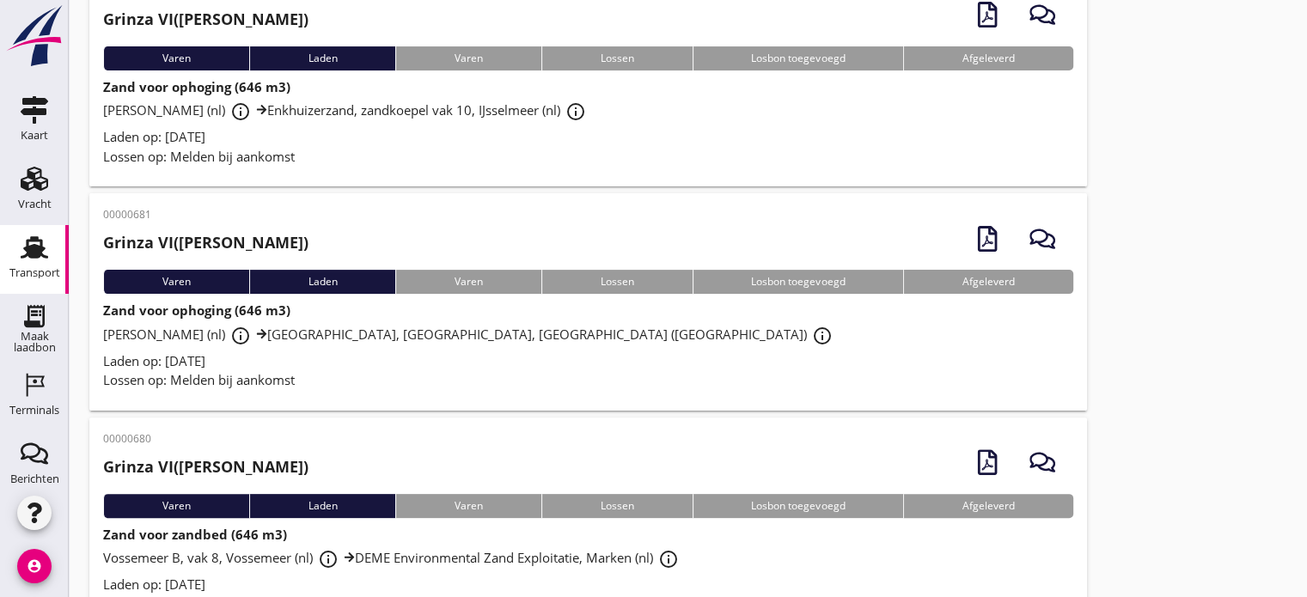
click at [368, 161] on div "Lossen op: Melden bij aankomst" at bounding box center [588, 157] width 970 height 20
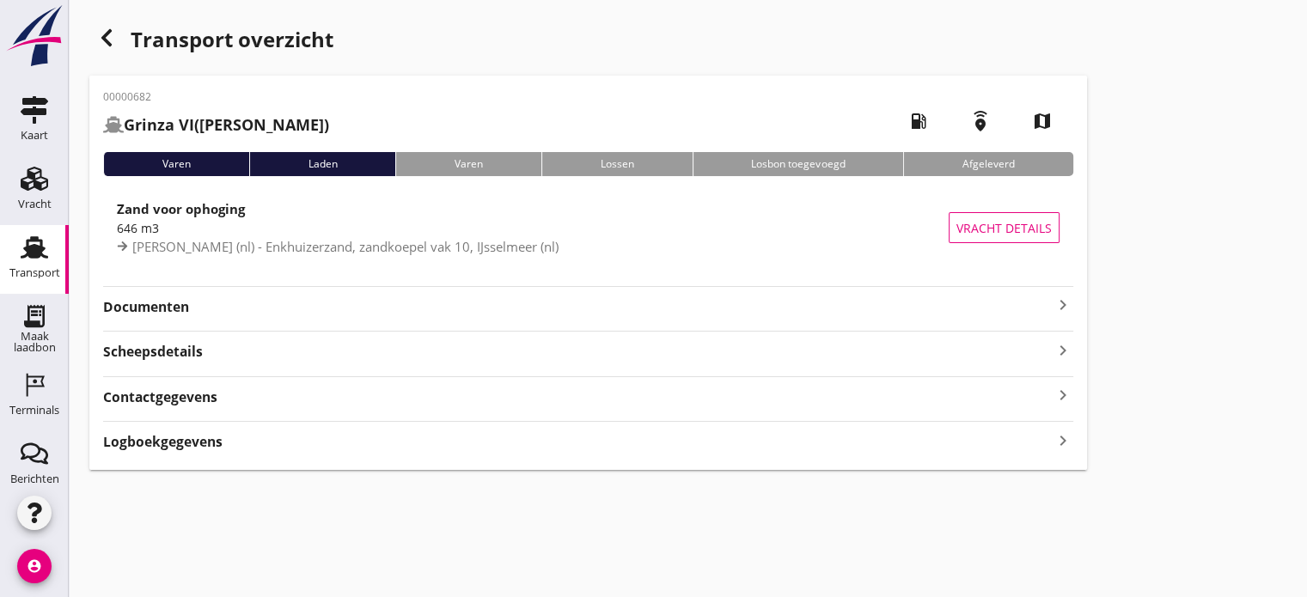
click at [1054, 299] on icon "keyboard_arrow_right" at bounding box center [1063, 305] width 21 height 21
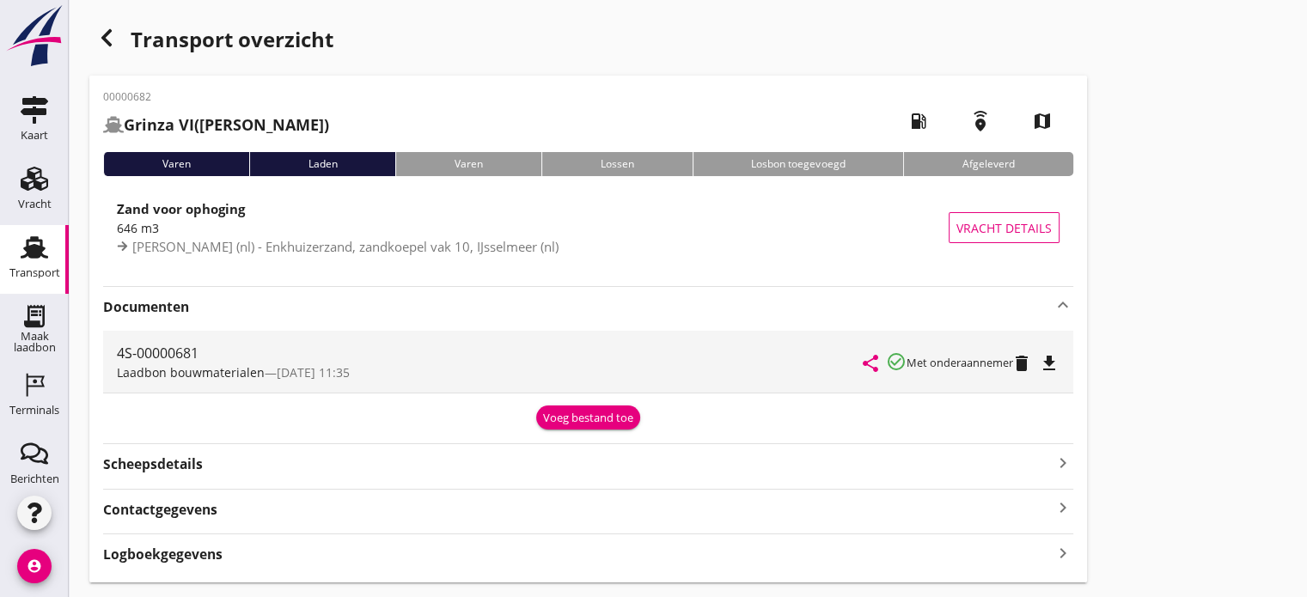
click at [1049, 358] on icon "file_download" at bounding box center [1049, 363] width 21 height 21
click at [111, 37] on icon "button" at bounding box center [106, 37] width 21 height 21
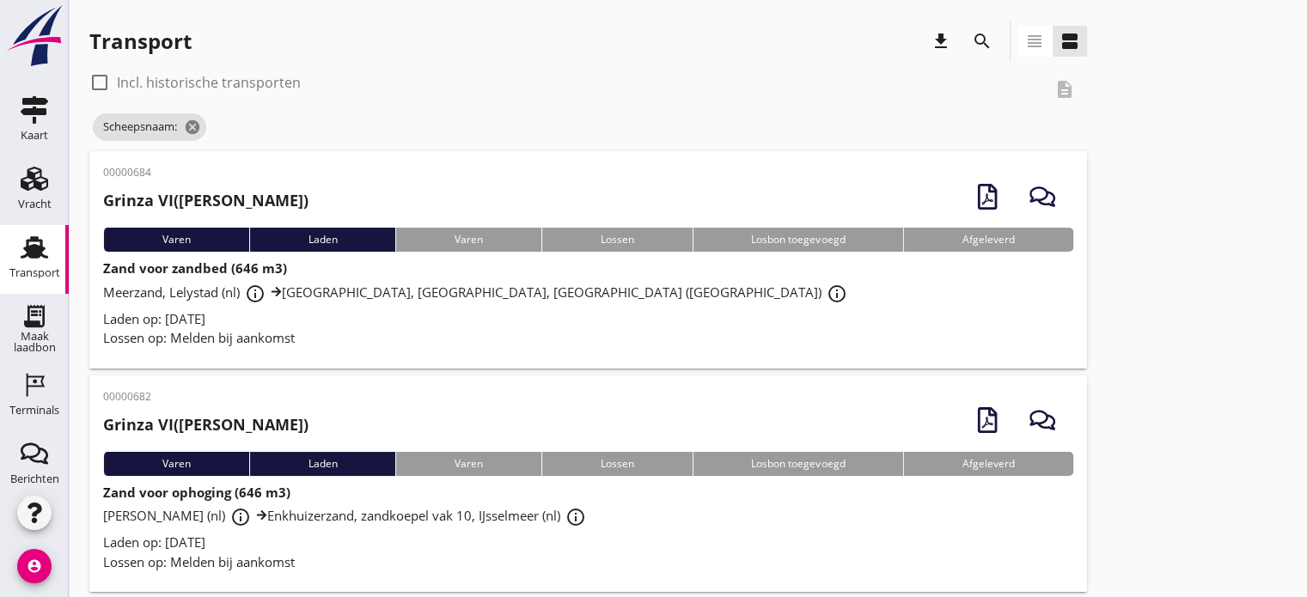
scroll to position [86, 0]
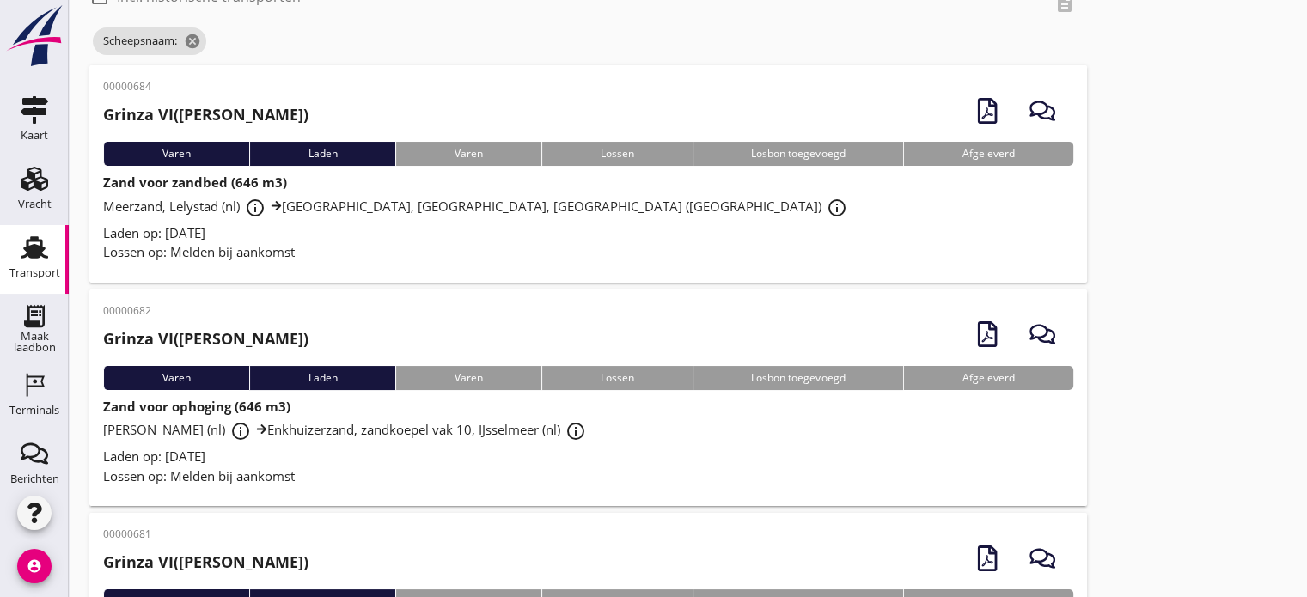
click at [276, 234] on div "Laden op: [DATE]" at bounding box center [588, 233] width 970 height 20
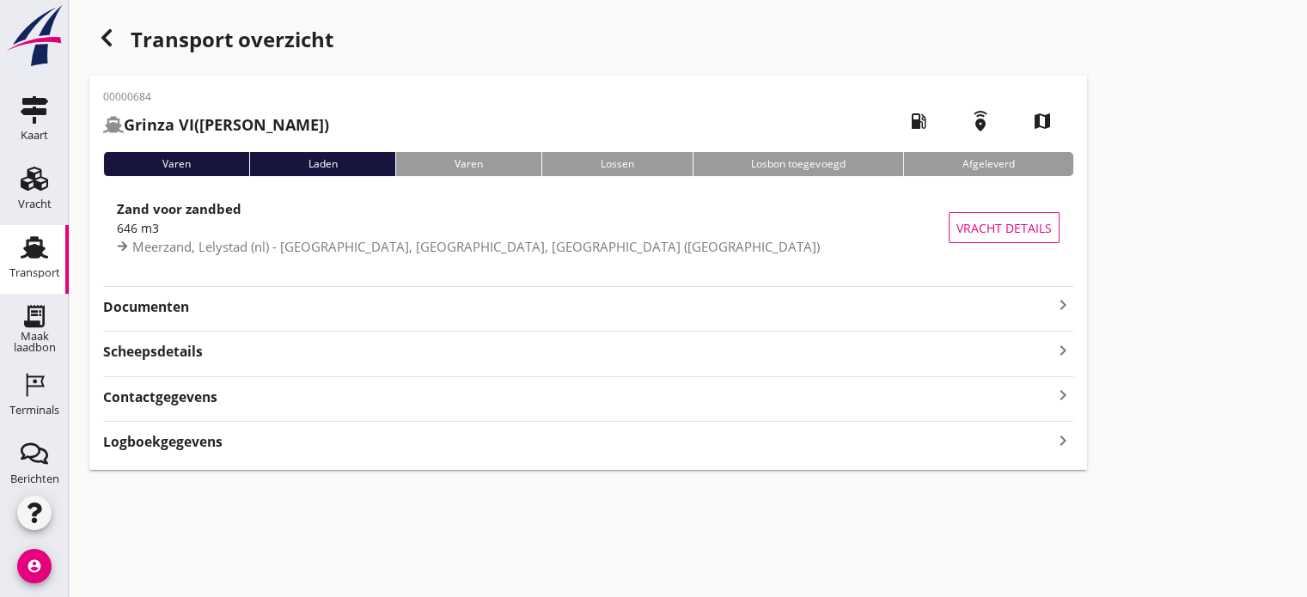
click at [1058, 303] on icon "keyboard_arrow_right" at bounding box center [1063, 305] width 21 height 21
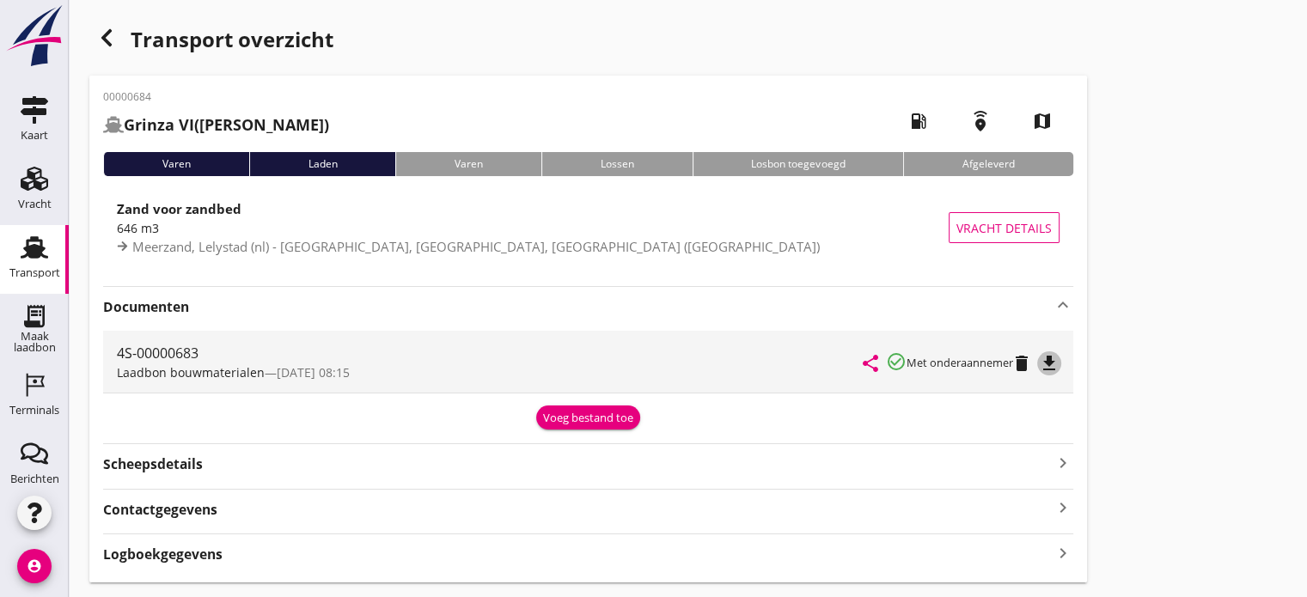
click at [1049, 369] on icon "file_download" at bounding box center [1049, 363] width 21 height 21
